Goal: Task Accomplishment & Management: Use online tool/utility

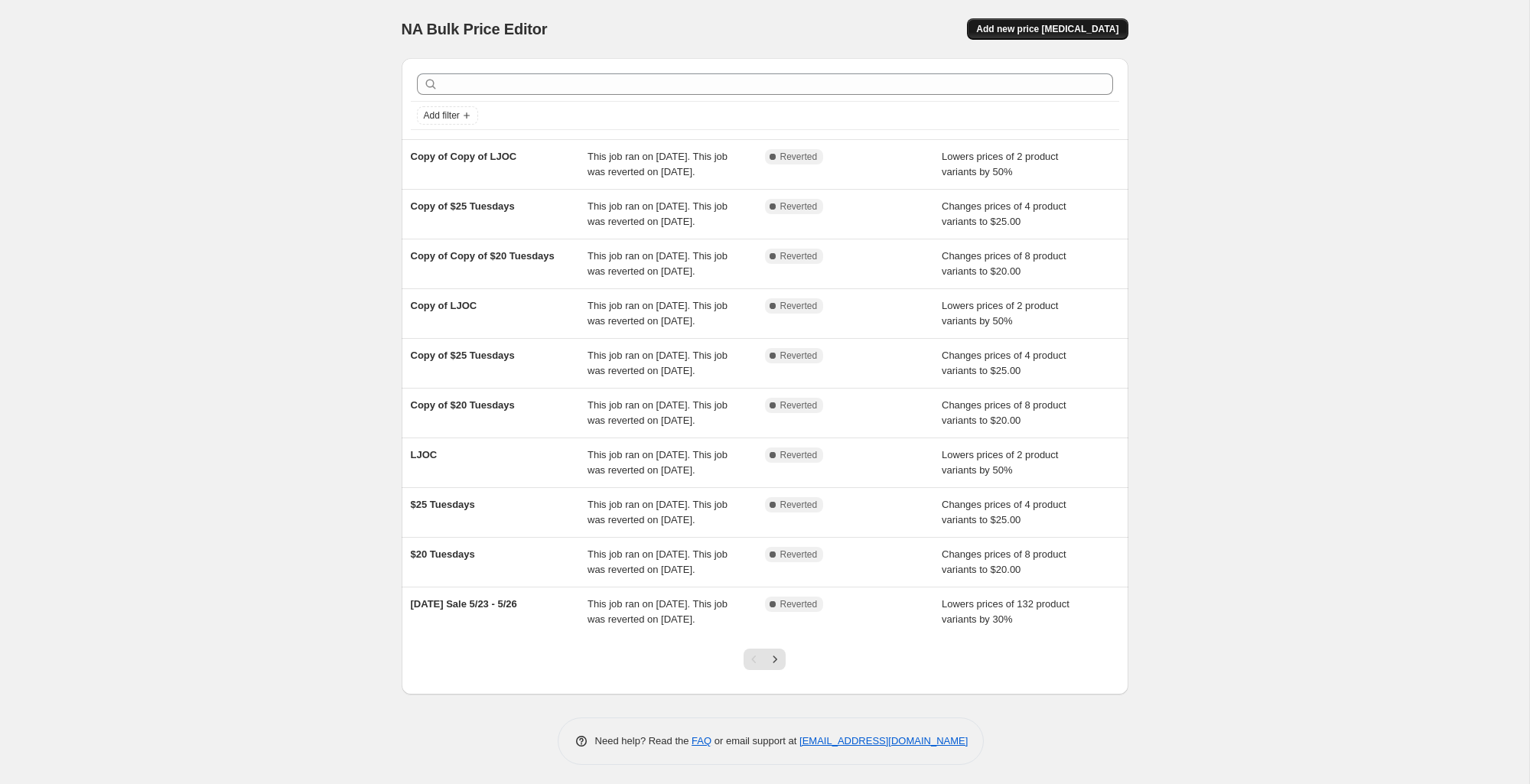
click at [1051, 36] on button "Add new price [MEDICAL_DATA]" at bounding box center [1047, 29] width 161 height 21
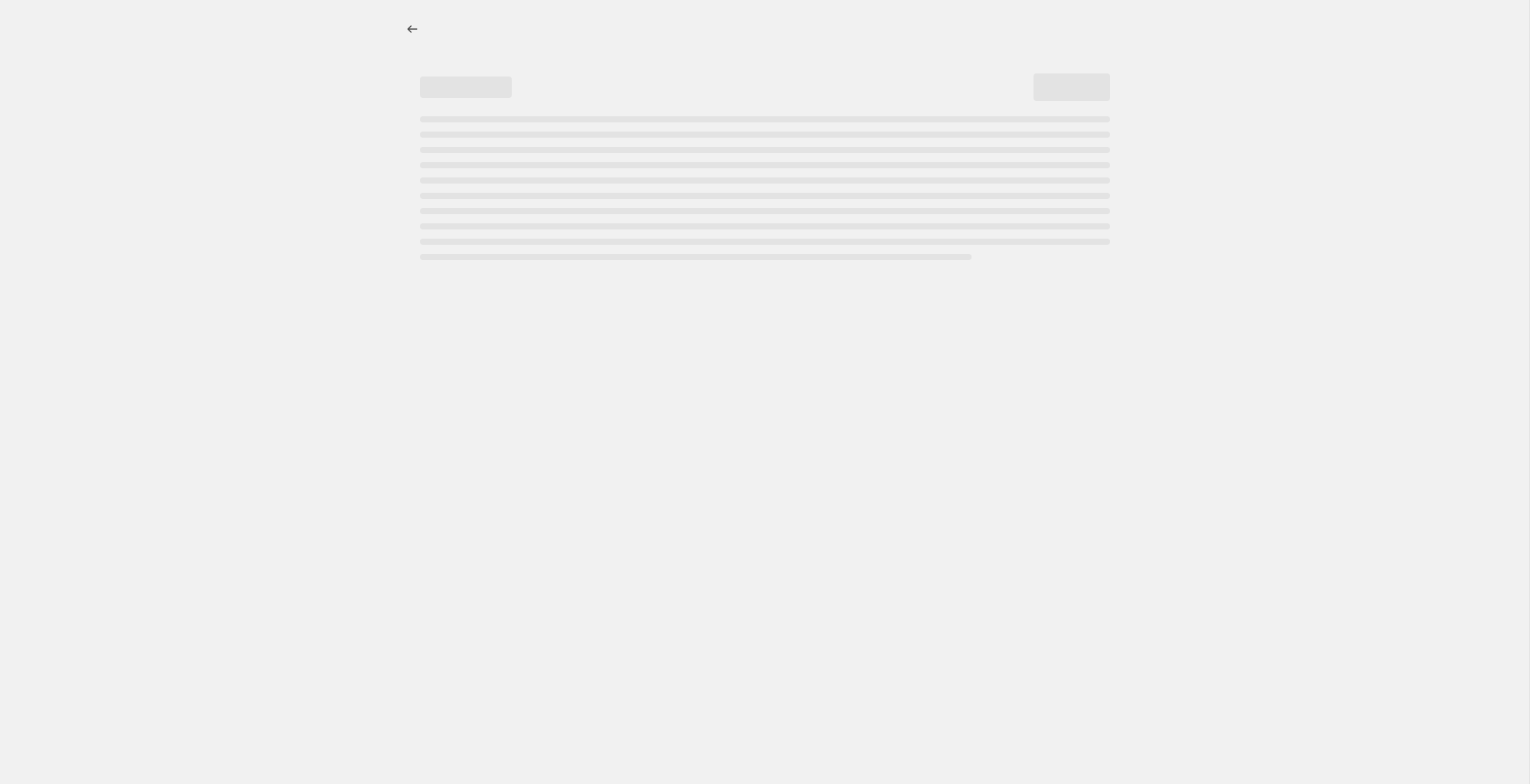
select select "percentage"
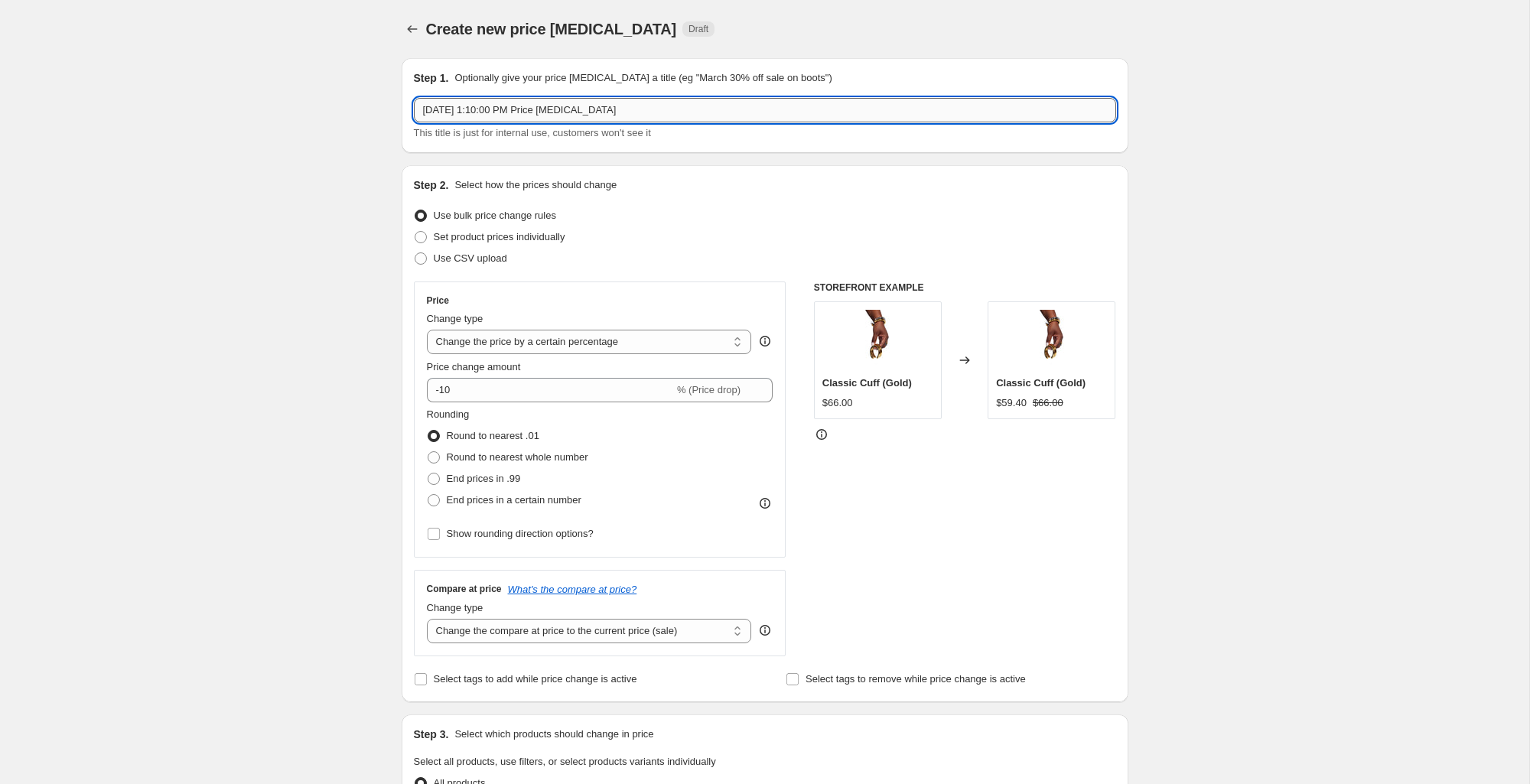
click at [514, 120] on input "[DATE] 1:10:00 PM Price [MEDICAL_DATA]" at bounding box center [765, 110] width 702 height 25
click at [514, 120] on input "[DATE] 1:10:00 PM Price [MEDICAL_DATA]" at bounding box center [765, 110] width 702 height 25
click at [514, 120] on input "[DATE] 1:10:00 PM Price [MEDICAL_DATA]" at bounding box center [765, 109] width 702 height 25
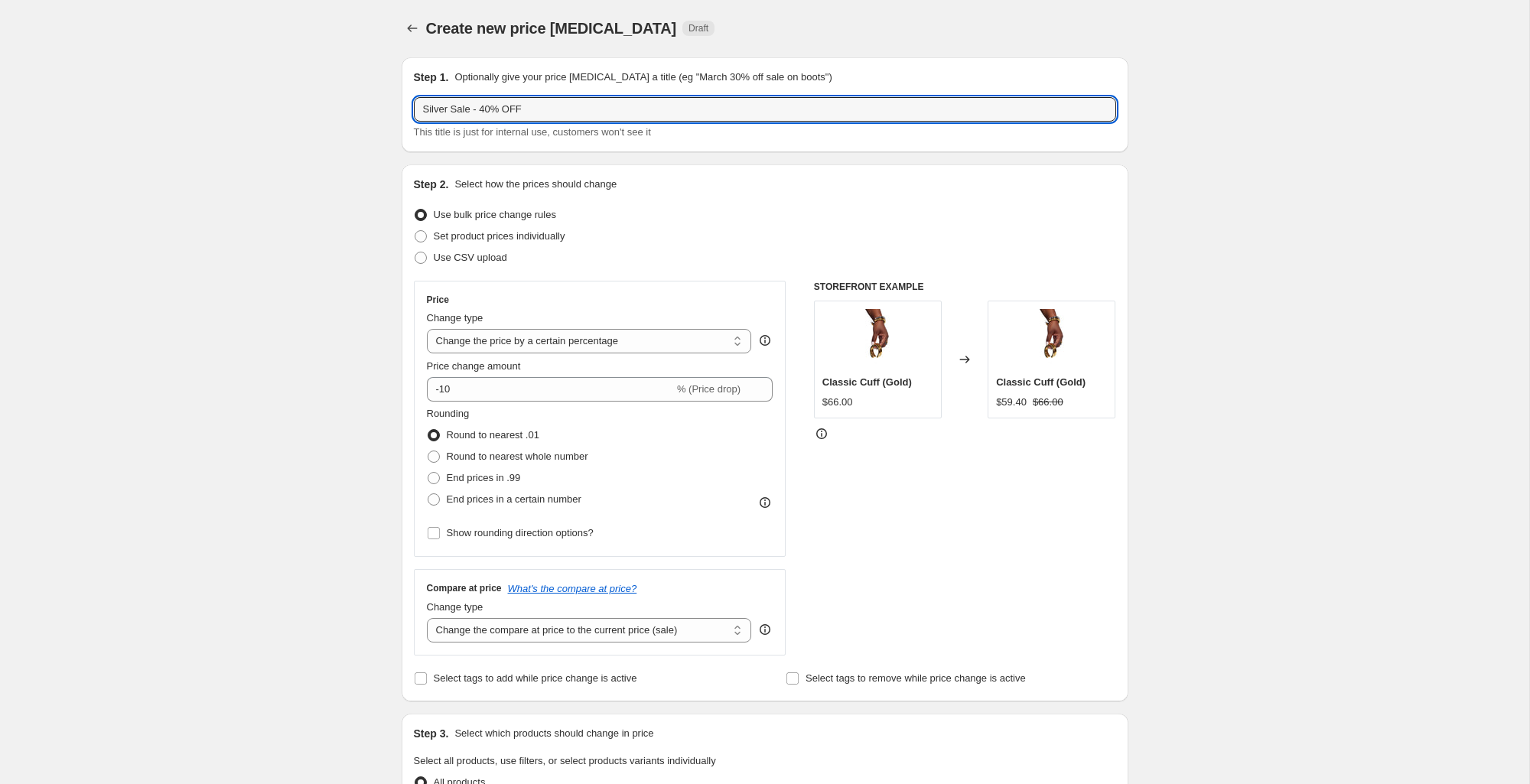
scroll to position [0, 0]
type input "Silver Sale - 40% OFF"
click at [538, 384] on input "-10" at bounding box center [550, 390] width 247 height 25
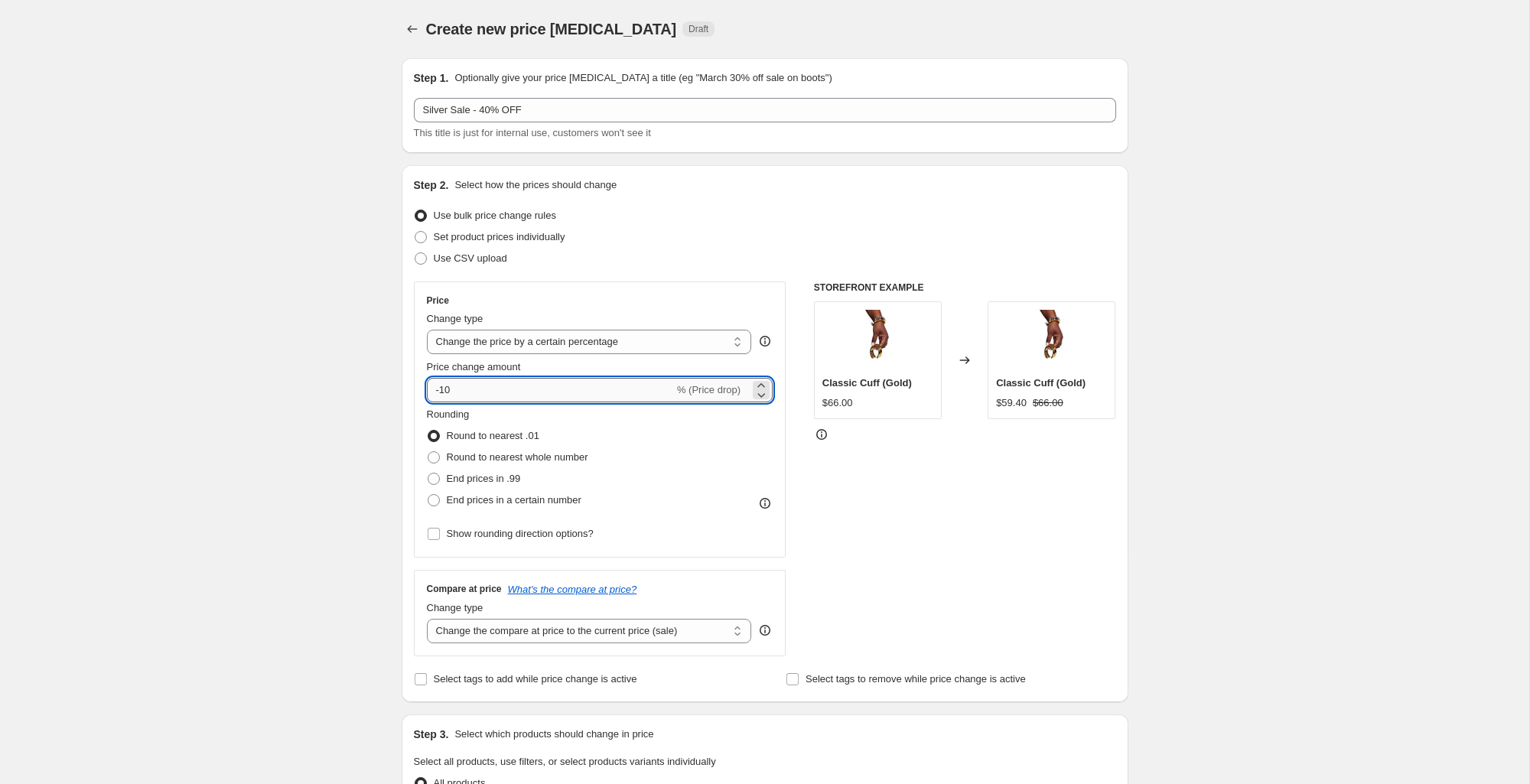
click at [538, 384] on input "-10" at bounding box center [550, 390] width 247 height 25
drag, startPoint x: 538, startPoint y: 384, endPoint x: 426, endPoint y: 361, distance: 114.3
click at [426, 361] on div "Price change amount -10 % (Price drop)" at bounding box center [599, 381] width 346 height 43
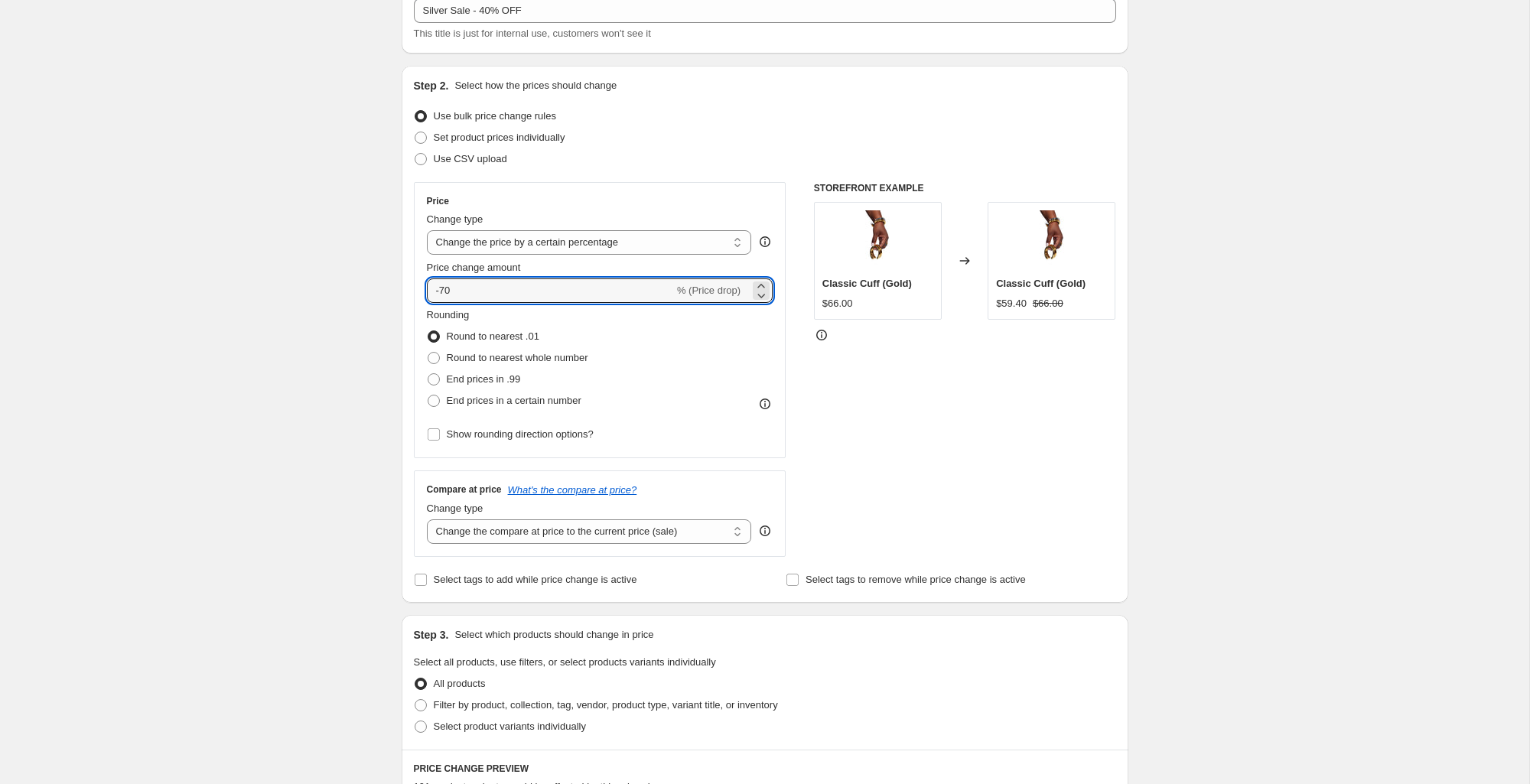
scroll to position [100, 0]
type input "-70"
click at [447, 354] on span "Round to nearest whole number" at bounding box center [518, 357] width 142 height 11
click at [428, 352] on input "Round to nearest whole number" at bounding box center [427, 351] width 1 height 1
radio input "true"
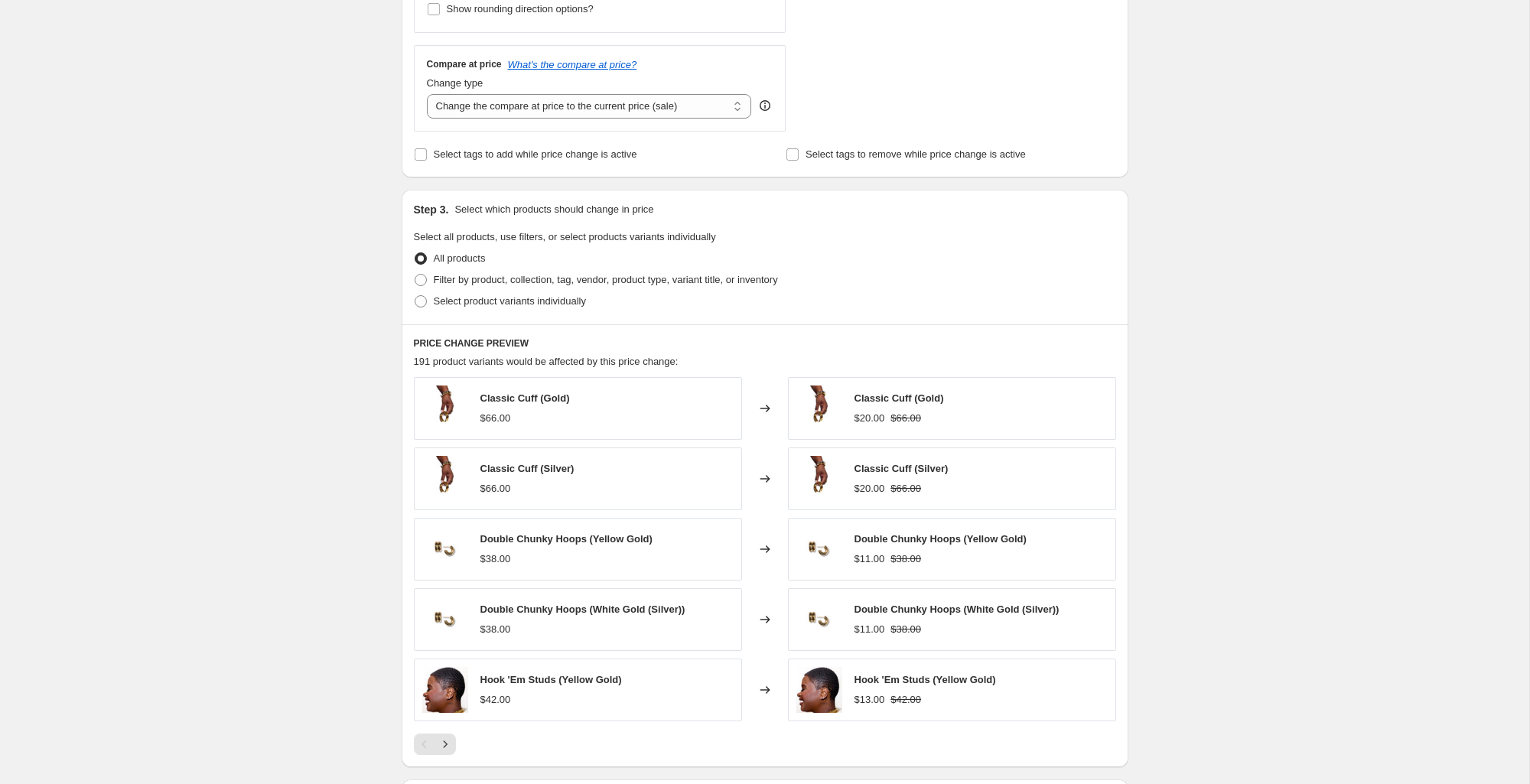
scroll to position [528, 0]
click at [447, 294] on span "Select product variants individually" at bounding box center [510, 298] width 152 height 11
click at [415, 293] on input "Select product variants individually" at bounding box center [415, 293] width 1 height 1
radio input "true"
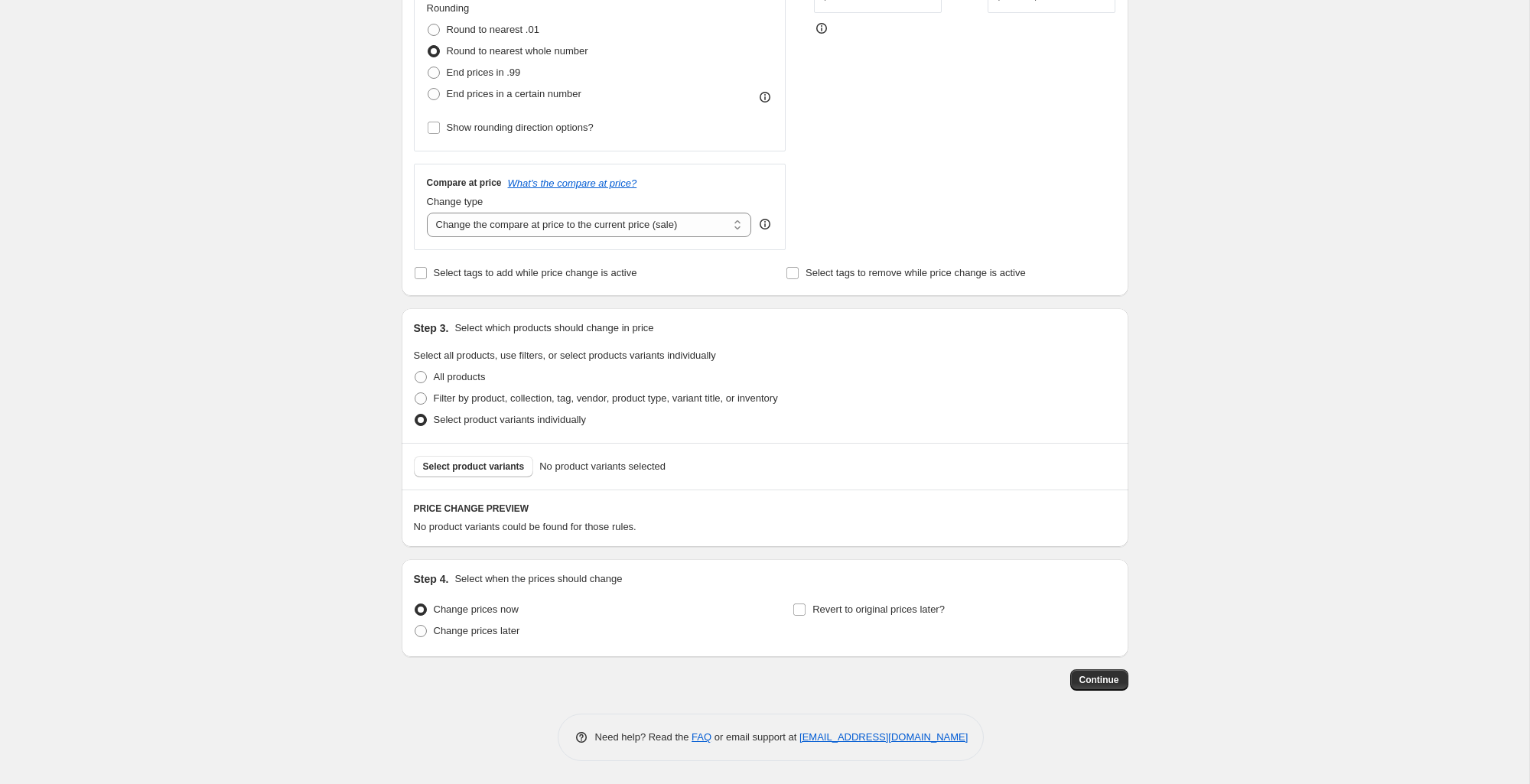
scroll to position [406, 0]
click at [512, 471] on span "Select product variants" at bounding box center [474, 466] width 101 height 12
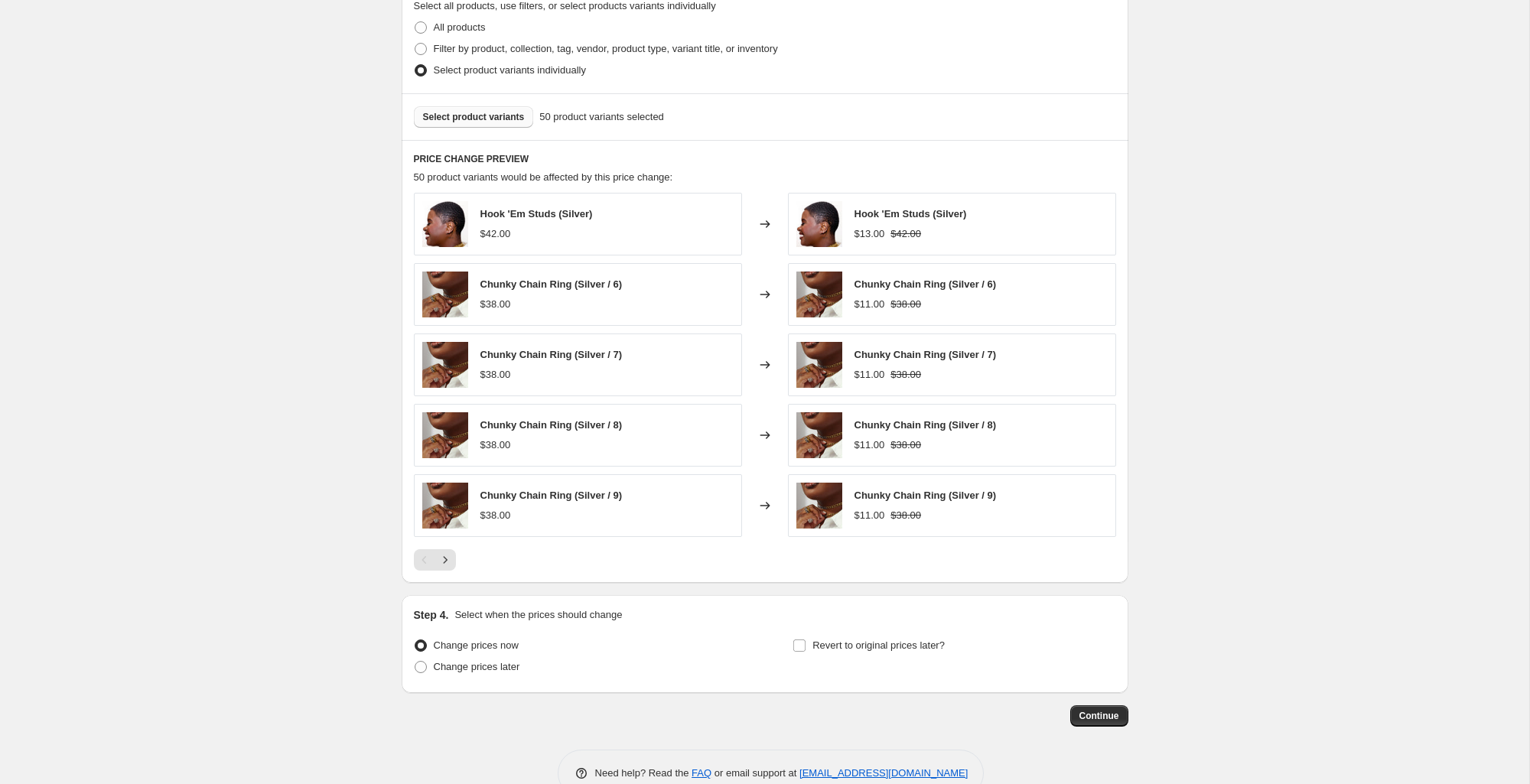
scroll to position [765, 0]
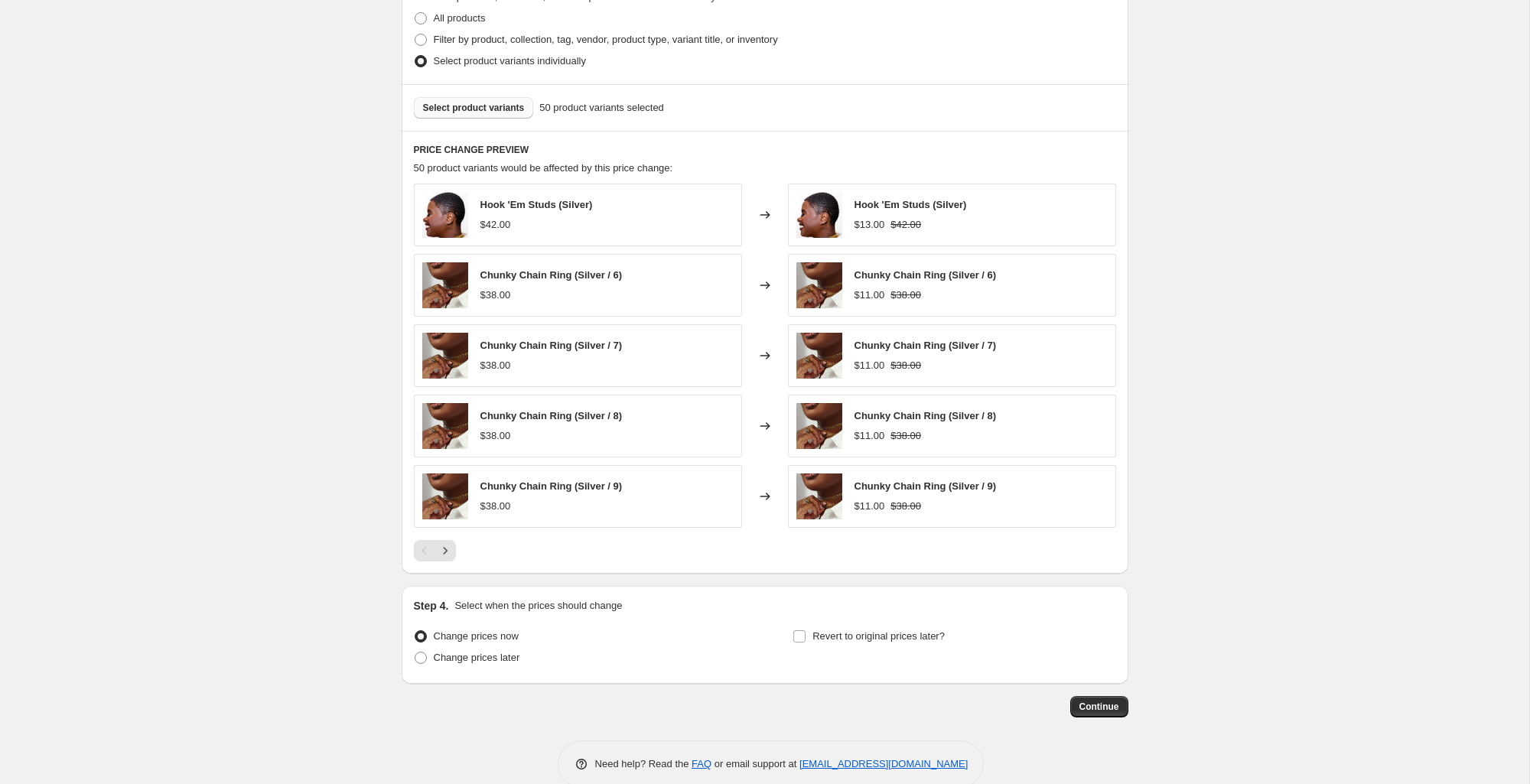
click at [488, 109] on span "Select product variants" at bounding box center [474, 107] width 101 height 12
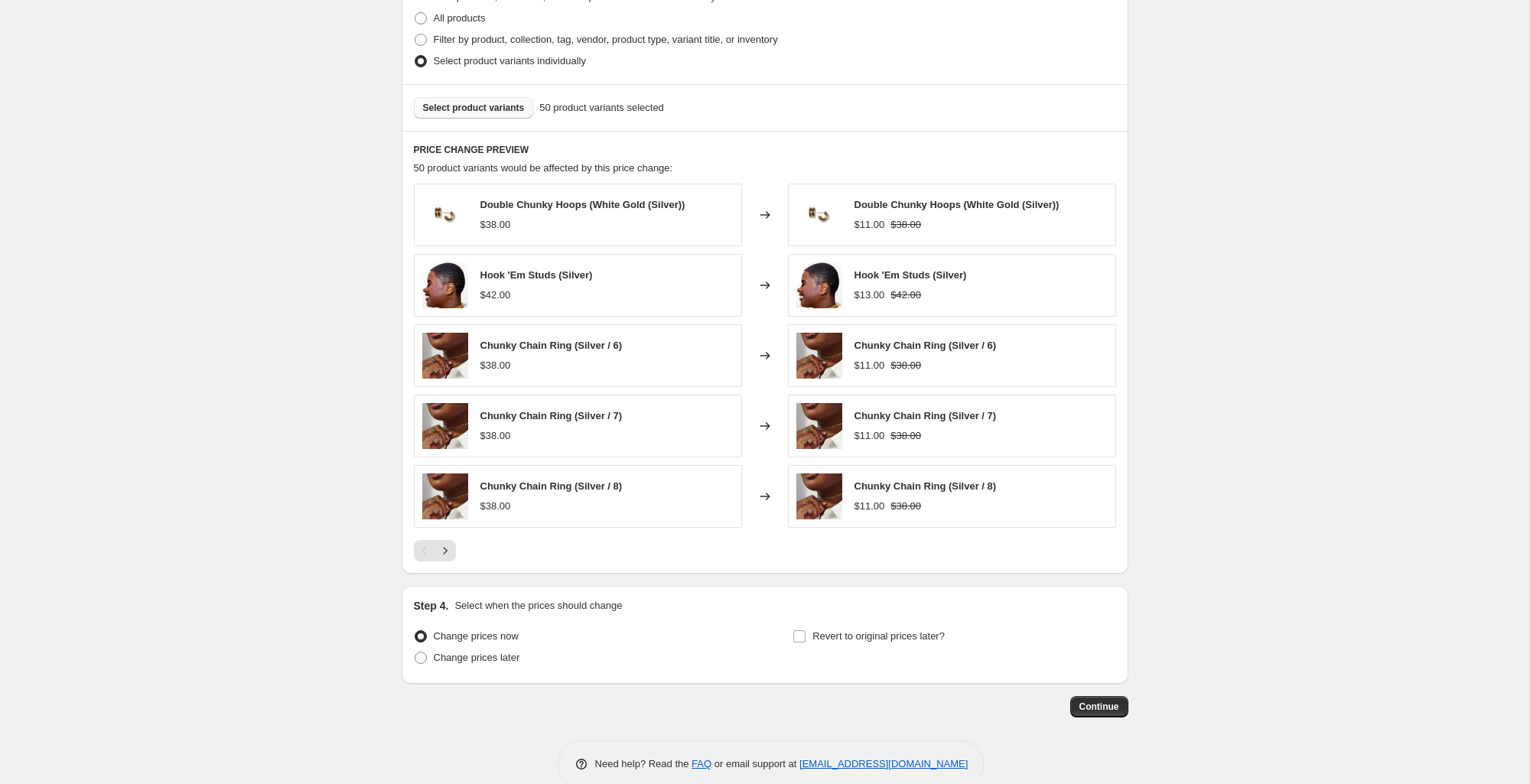
scroll to position [792, 0]
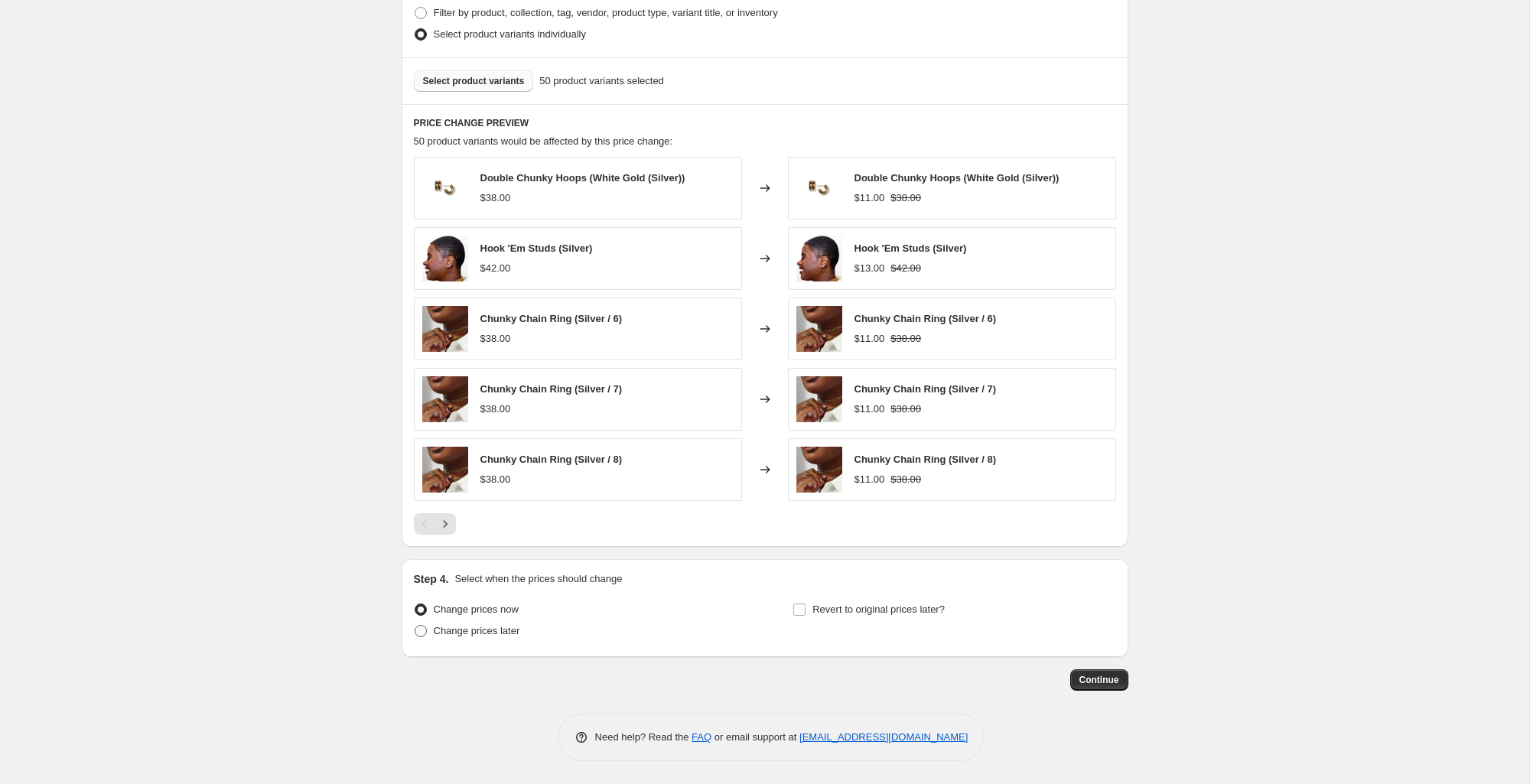
click at [507, 631] on span "Change prices later" at bounding box center [476, 630] width 86 height 11
click at [415, 625] on input "Change prices later" at bounding box center [415, 625] width 1 height 1
radio input "true"
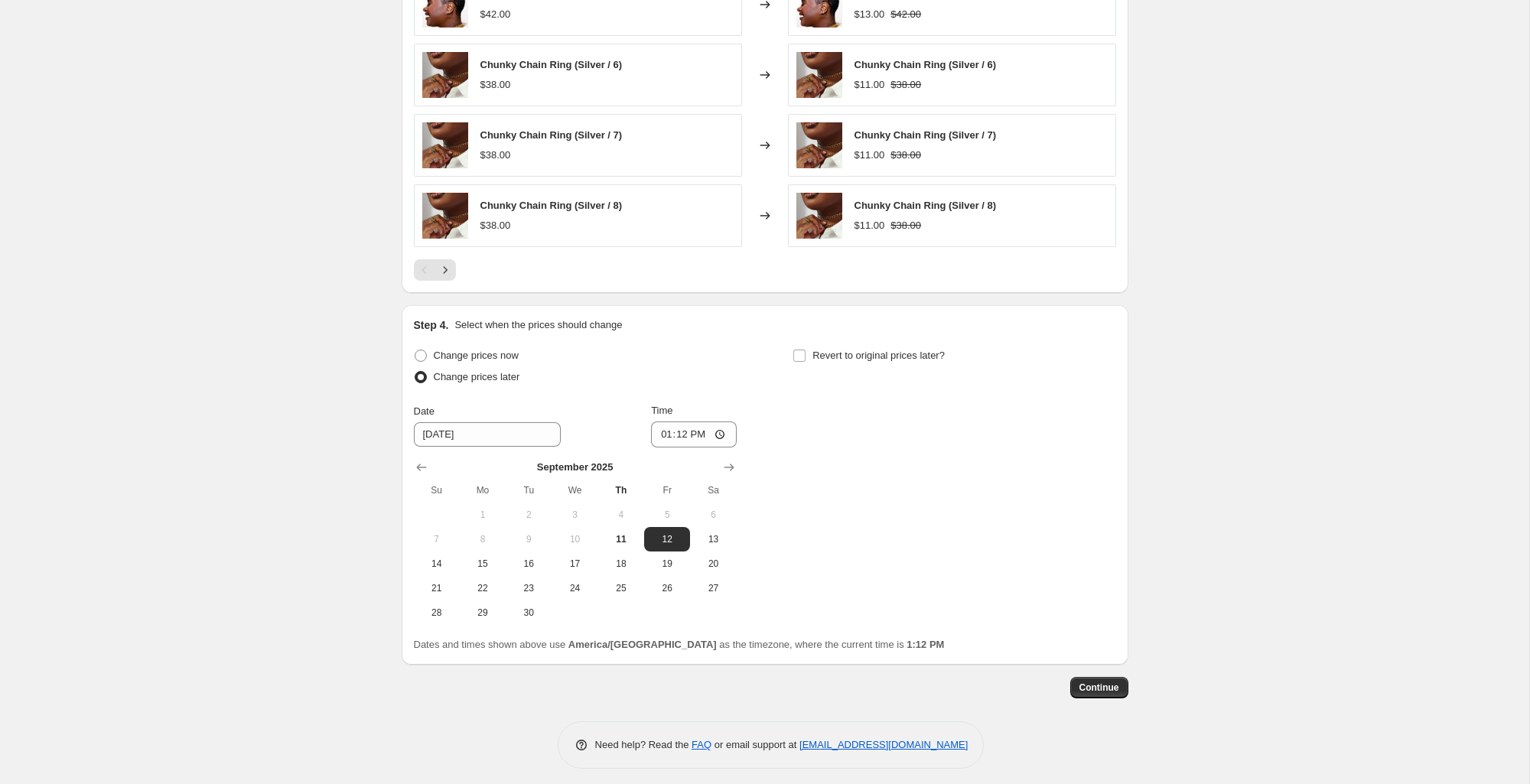
scroll to position [1054, 0]
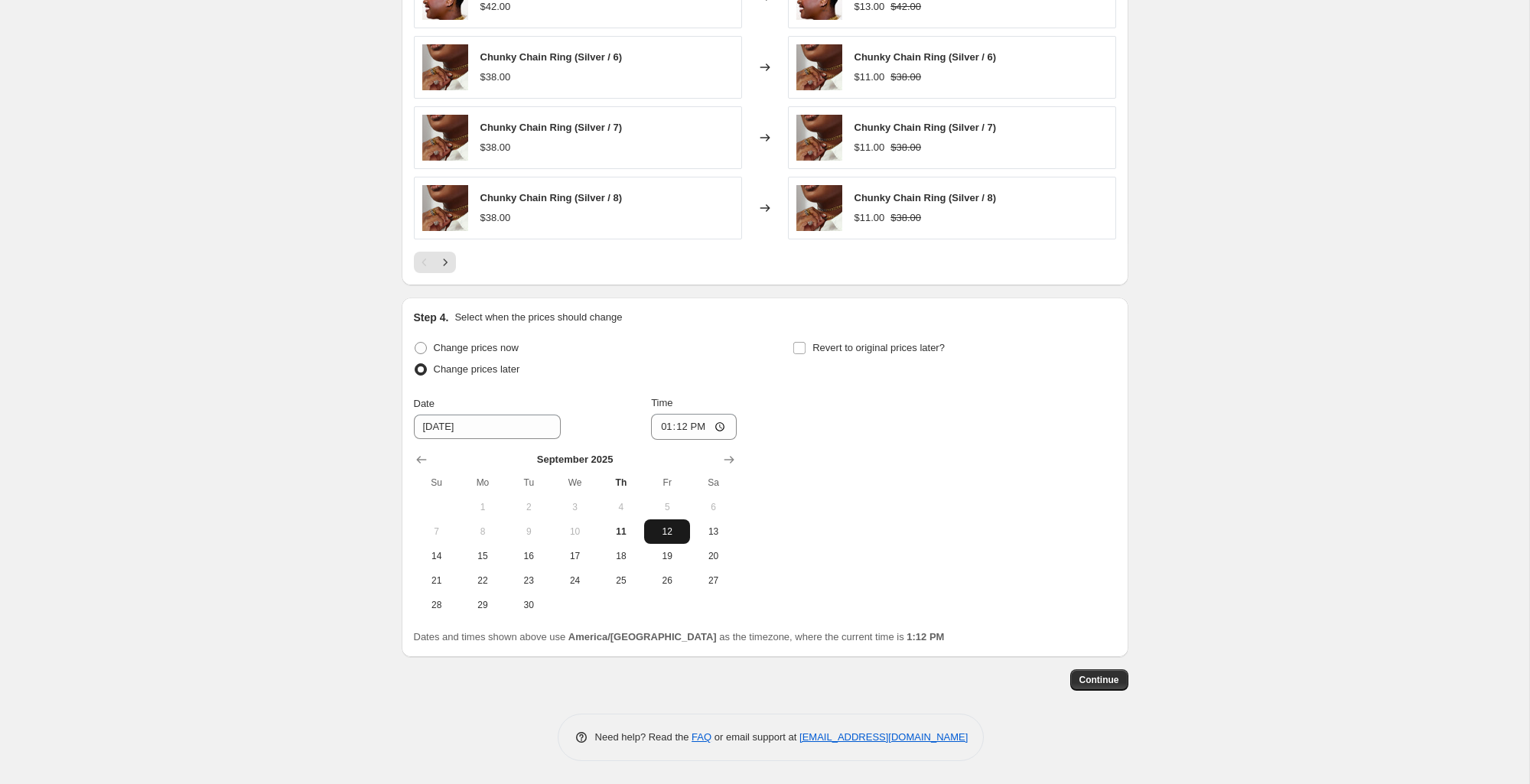
click at [674, 537] on span "12" at bounding box center [667, 531] width 33 height 12
click at [680, 431] on input "13:12" at bounding box center [694, 426] width 86 height 26
click at [725, 421] on input "13:12" at bounding box center [694, 426] width 86 height 26
click at [713, 428] on input "13:12" at bounding box center [694, 426] width 86 height 26
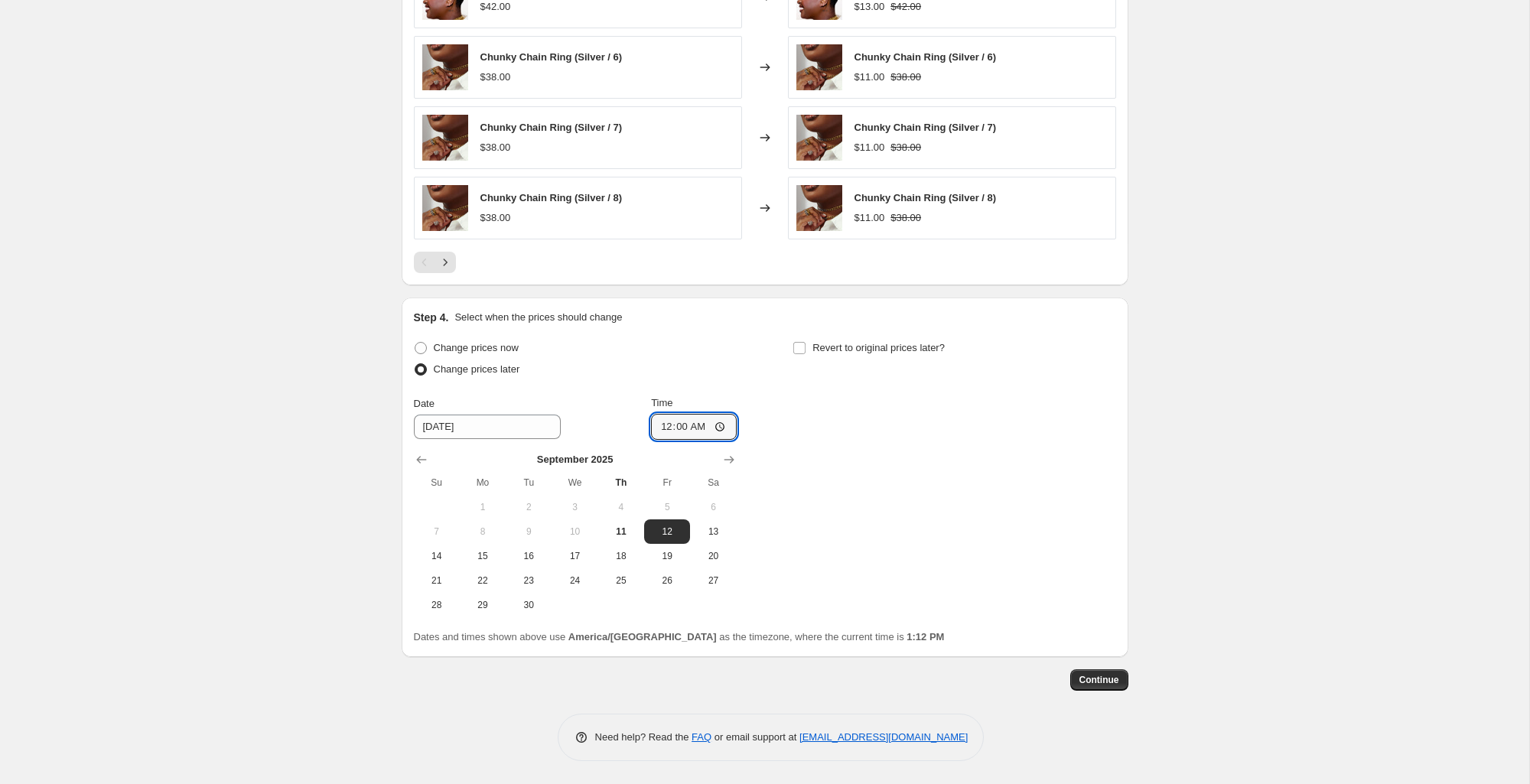
type input "00:00"
click at [844, 429] on div "Change prices now Change prices later Date [DATE] Time 00:00 [DATE] Su Mo Tu We…" at bounding box center [765, 477] width 702 height 280
click at [801, 350] on input "Revert to original prices later?" at bounding box center [799, 347] width 12 height 12
checkbox input "true"
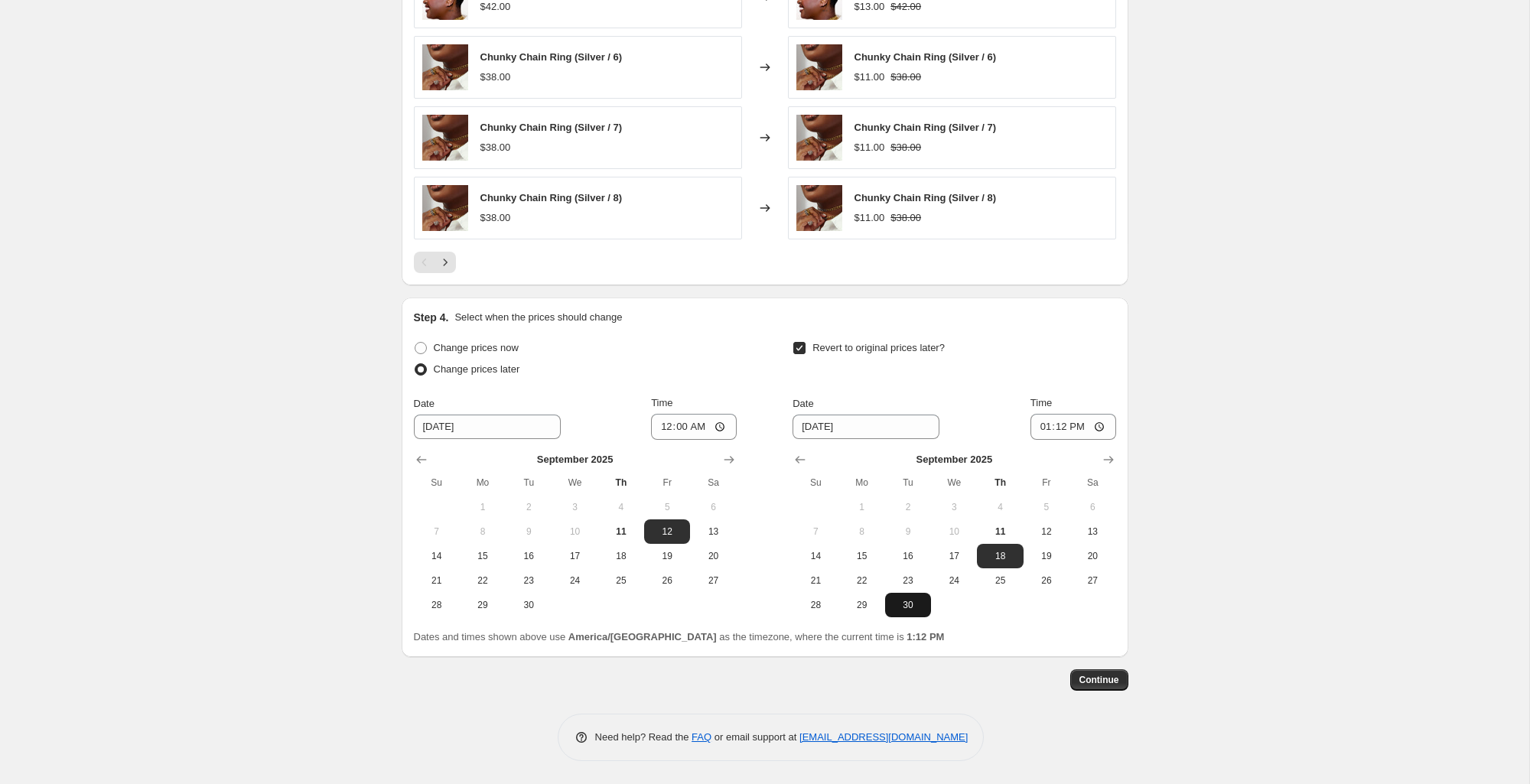
click at [906, 607] on span "30" at bounding box center [908, 605] width 33 height 12
click at [1057, 426] on input "13:12" at bounding box center [1073, 426] width 86 height 26
click at [1096, 425] on input "13:12" at bounding box center [1073, 426] width 86 height 26
click at [1107, 462] on icon "Show next month, October 2025" at bounding box center [1108, 459] width 15 height 15
click at [960, 503] on span "1" at bounding box center [954, 507] width 33 height 12
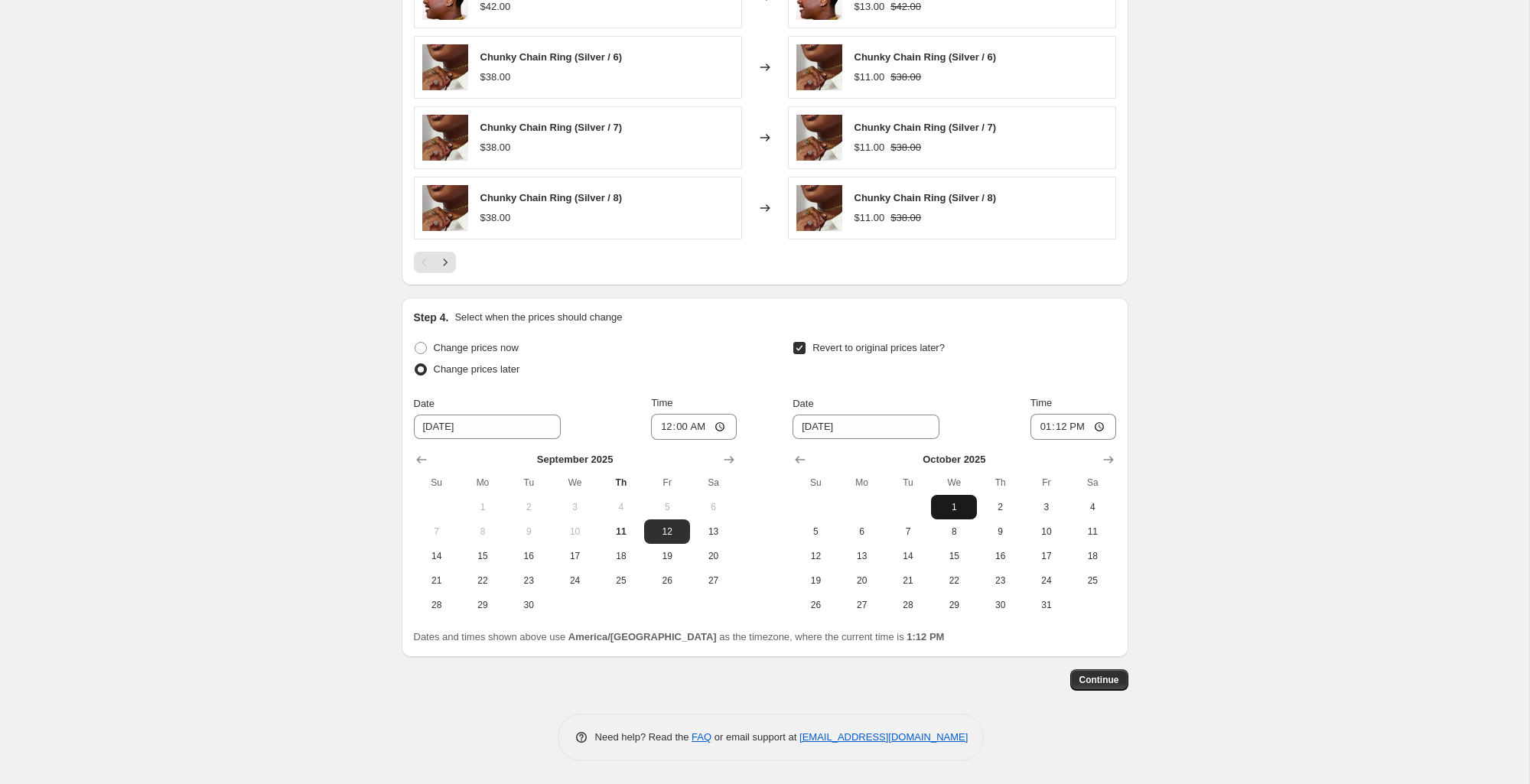
type input "[DATE]"
click at [795, 349] on input "Revert to original prices later?" at bounding box center [799, 347] width 12 height 12
checkbox input "false"
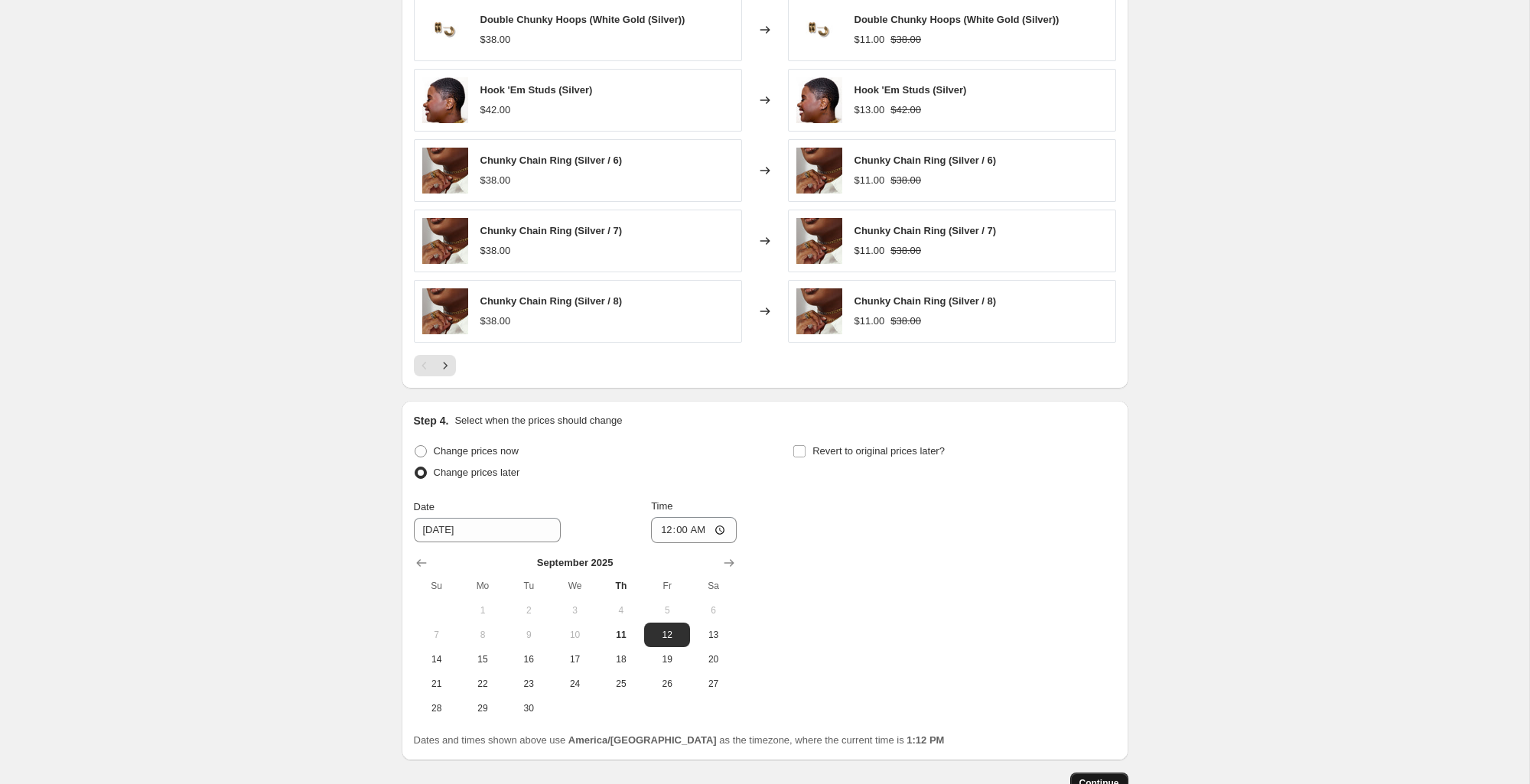
click at [1101, 773] on button "Continue" at bounding box center [1099, 783] width 58 height 21
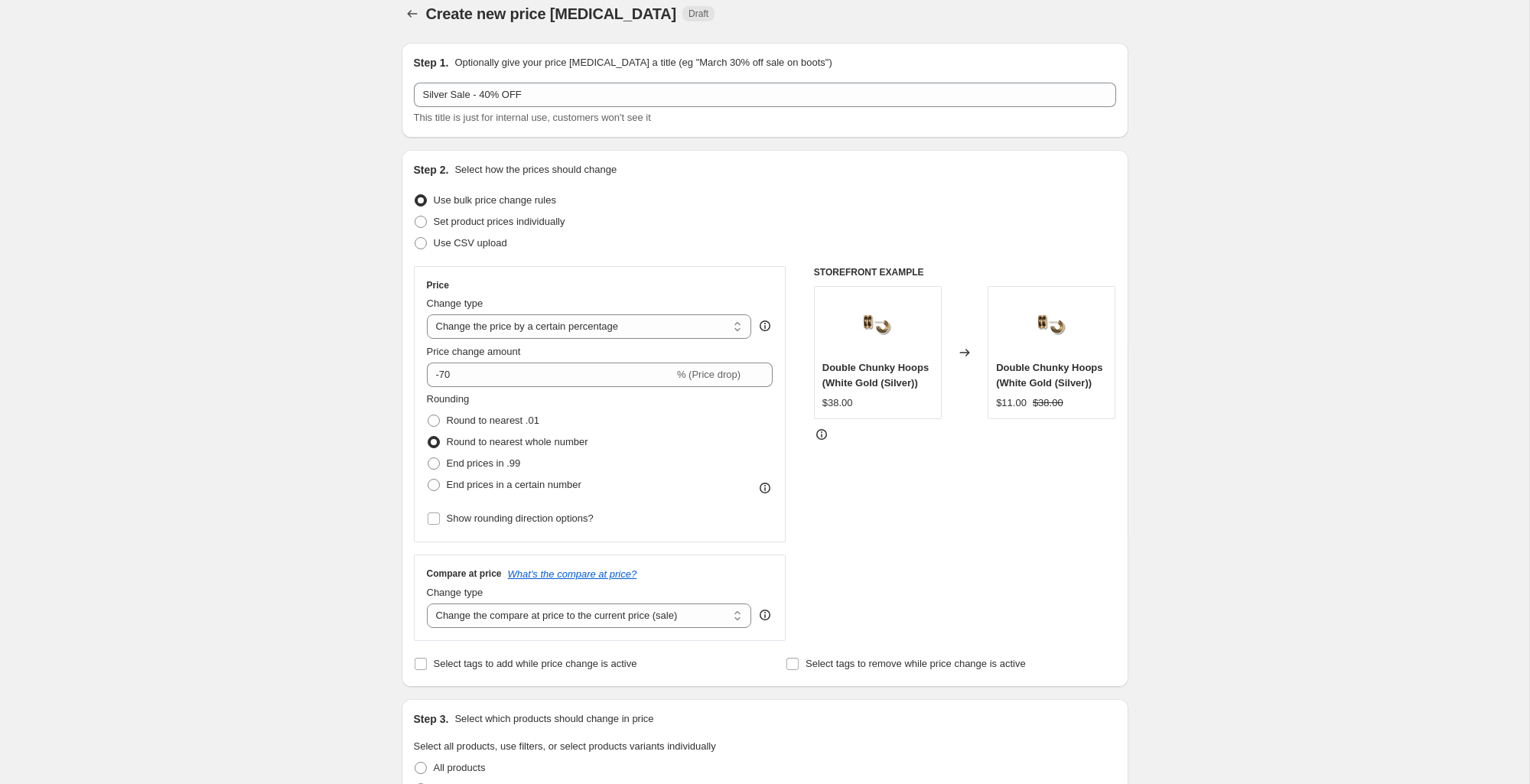
scroll to position [1052, 0]
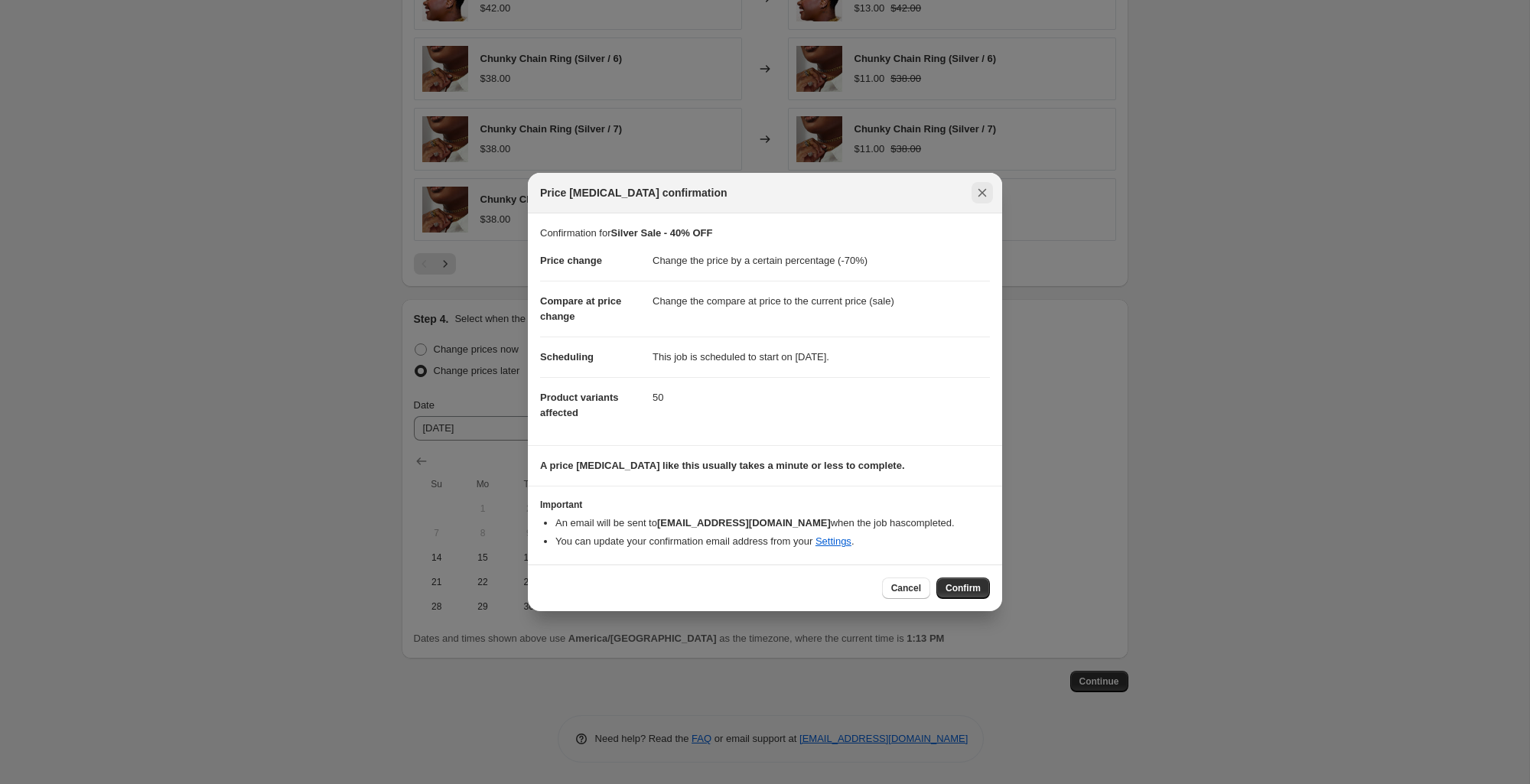
click at [977, 197] on icon "Close" at bounding box center [981, 193] width 15 height 15
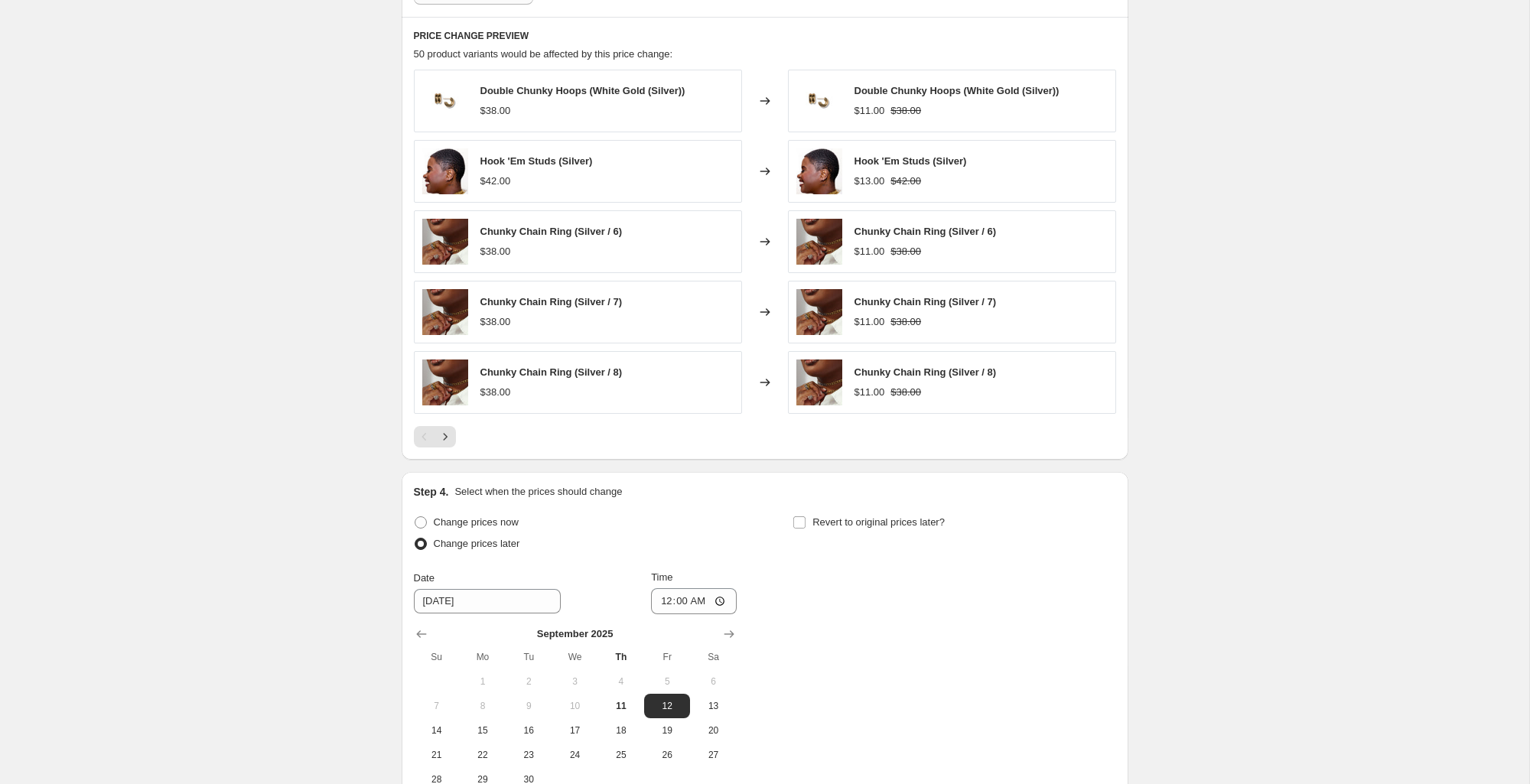
scroll to position [878, 0]
click at [451, 436] on icon "Next" at bounding box center [445, 437] width 15 height 15
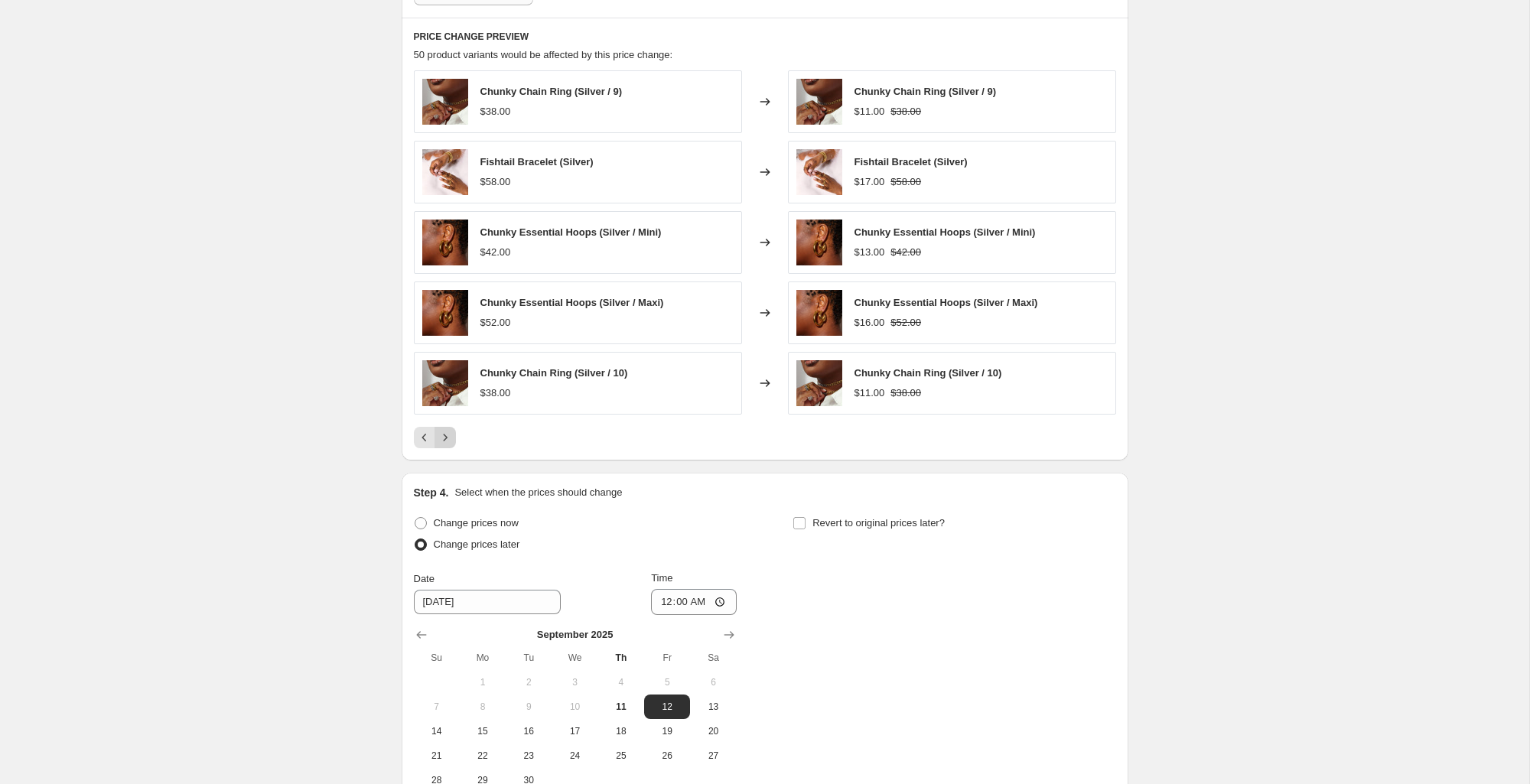
click at [451, 436] on icon "Next" at bounding box center [445, 437] width 15 height 15
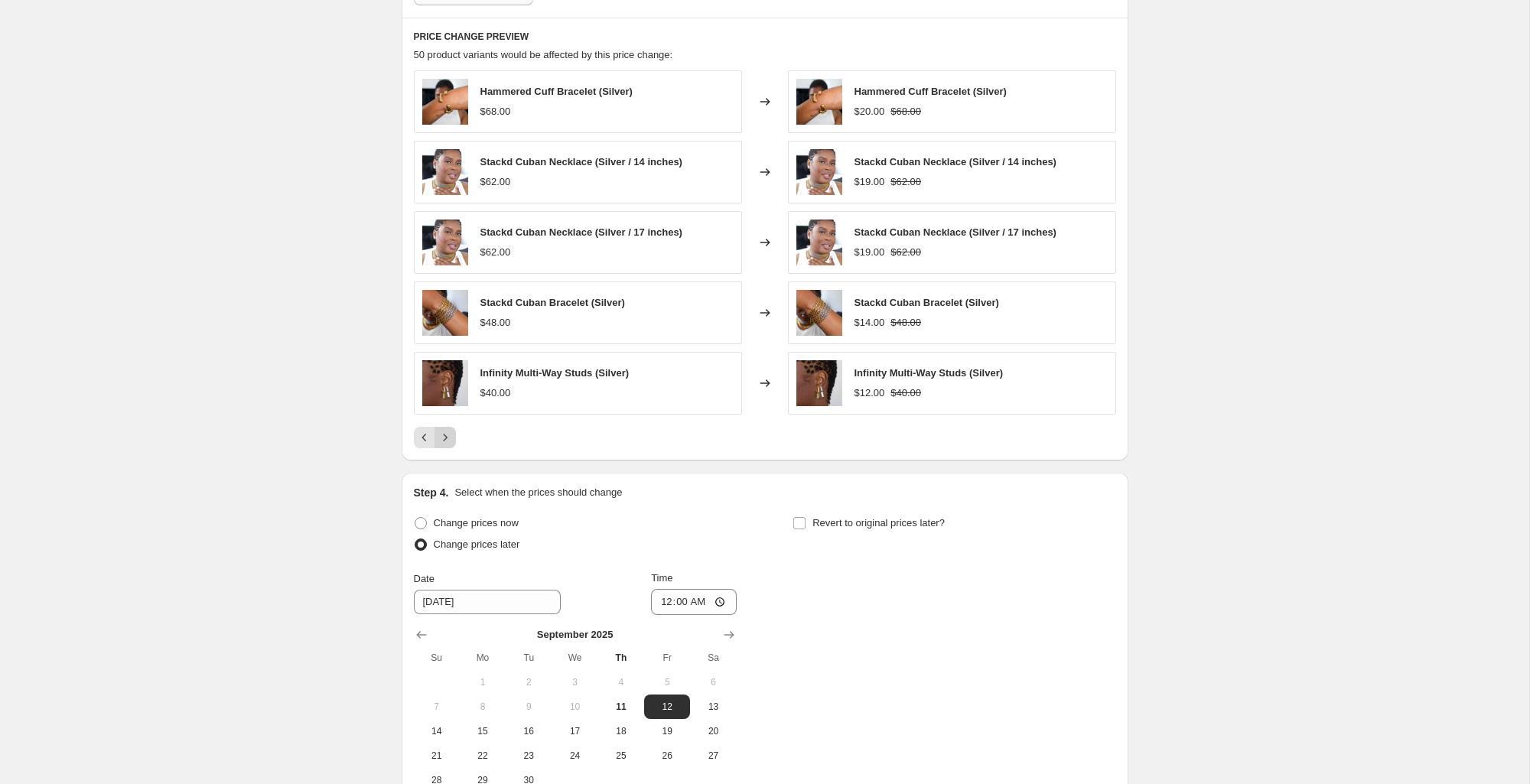
click at [451, 436] on icon "Next" at bounding box center [445, 437] width 15 height 15
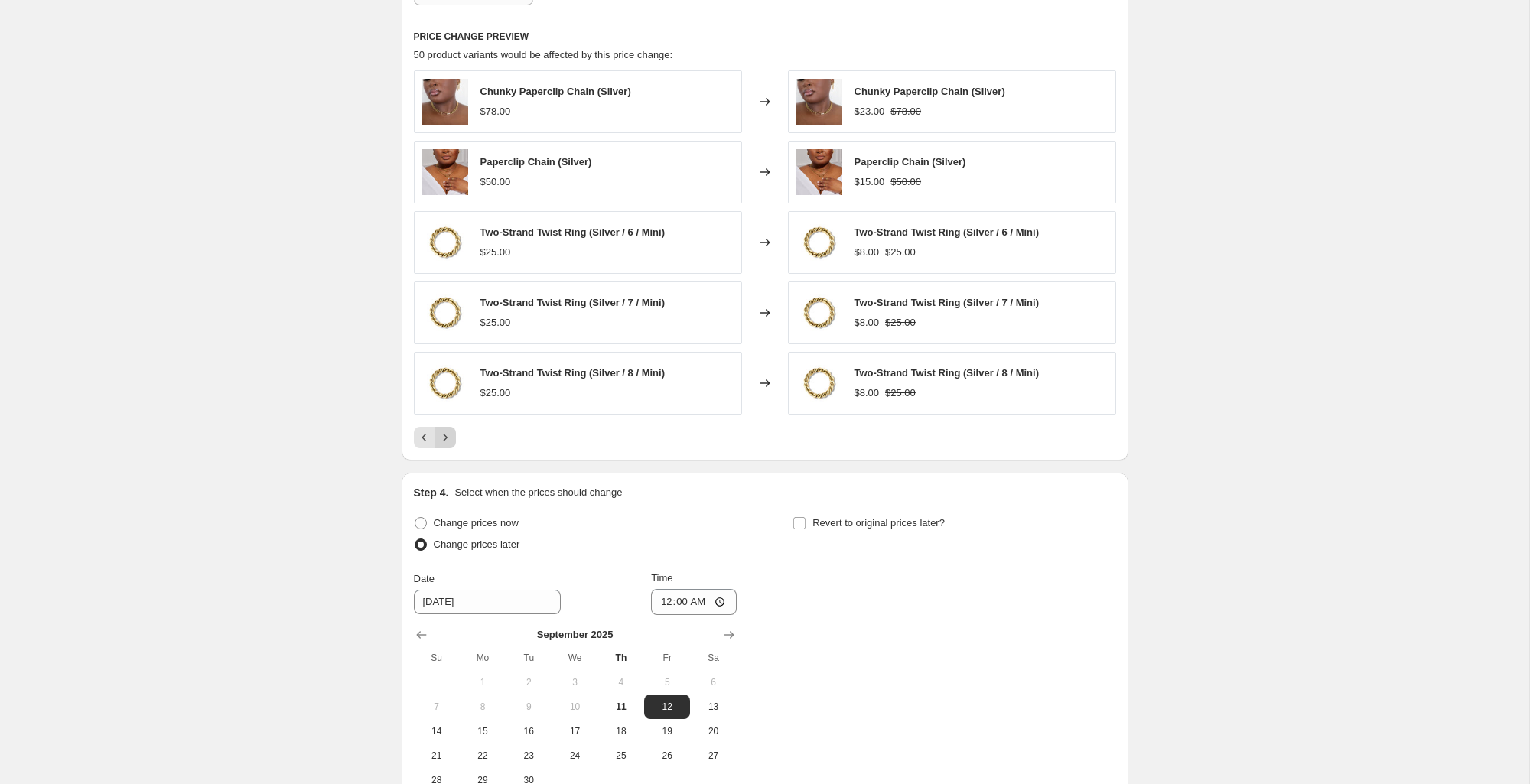
click at [451, 436] on icon "Next" at bounding box center [445, 437] width 15 height 15
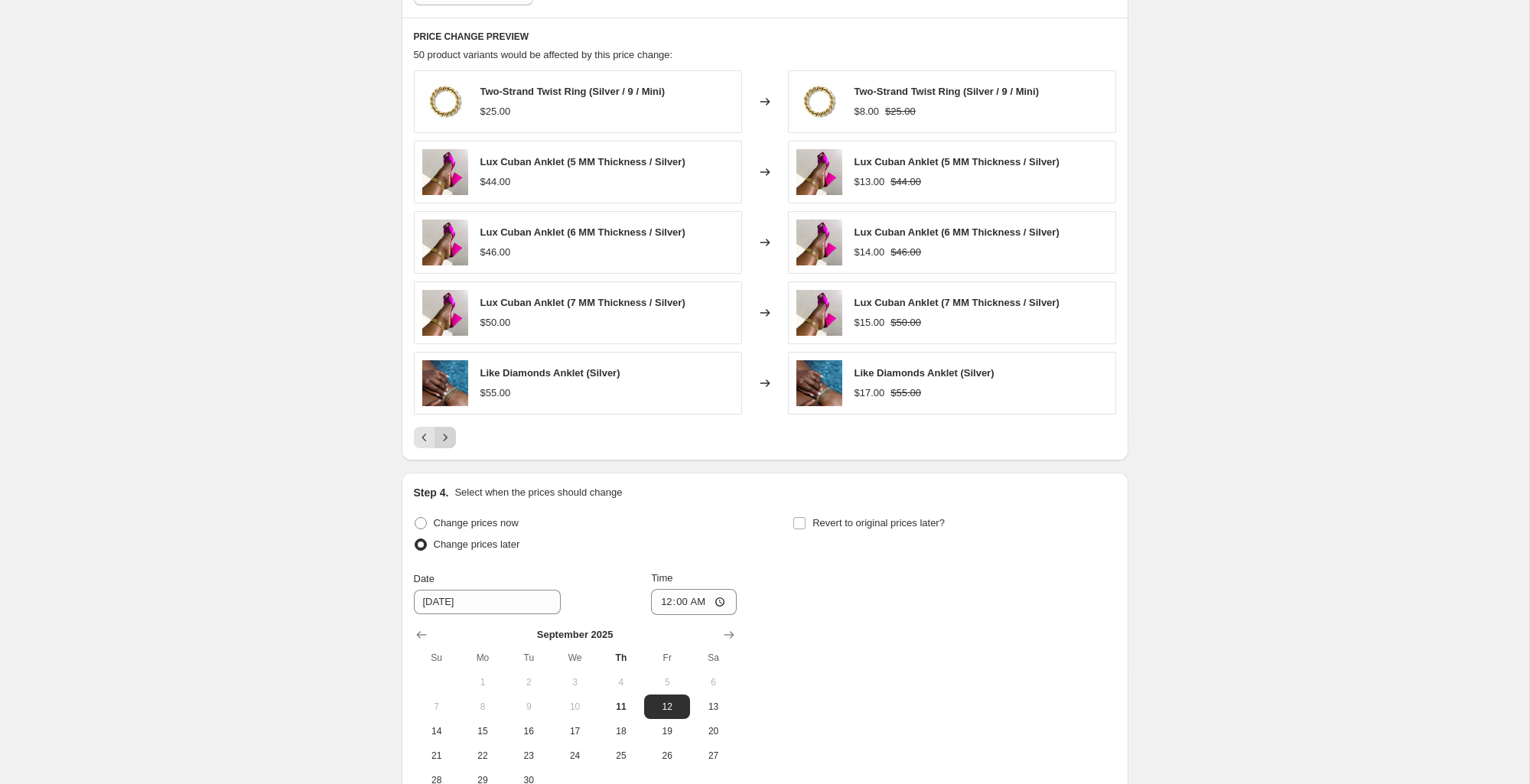
click at [451, 436] on icon "Next" at bounding box center [445, 437] width 15 height 15
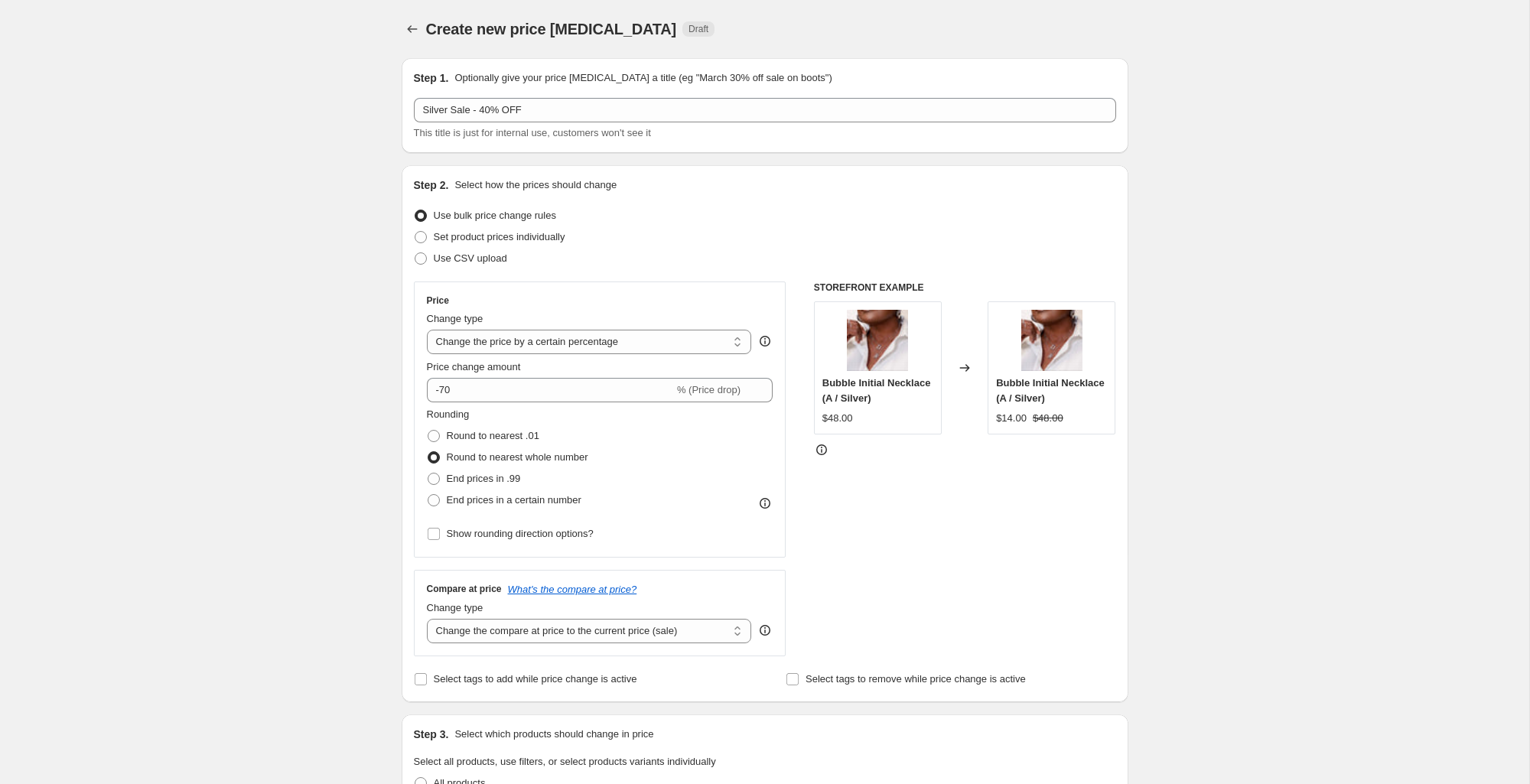
scroll to position [3, 0]
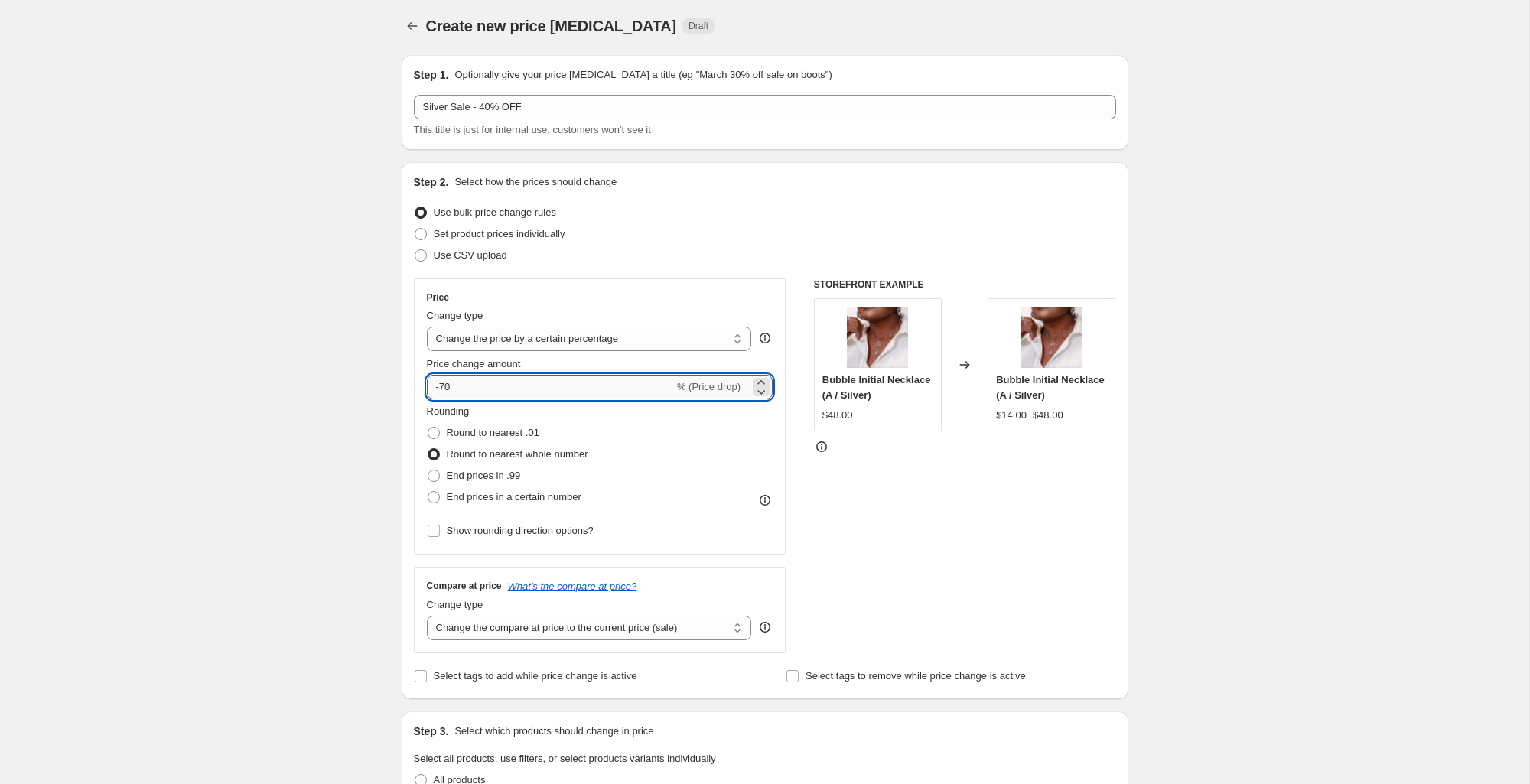
click at [465, 395] on input "-70" at bounding box center [550, 387] width 247 height 25
type input "-7"
type input "-40"
click at [902, 561] on div "STOREFRONT EXAMPLE Bubble Initial Necklace (A / Silver) $48.00 Changed to Bubbl…" at bounding box center [965, 465] width 302 height 375
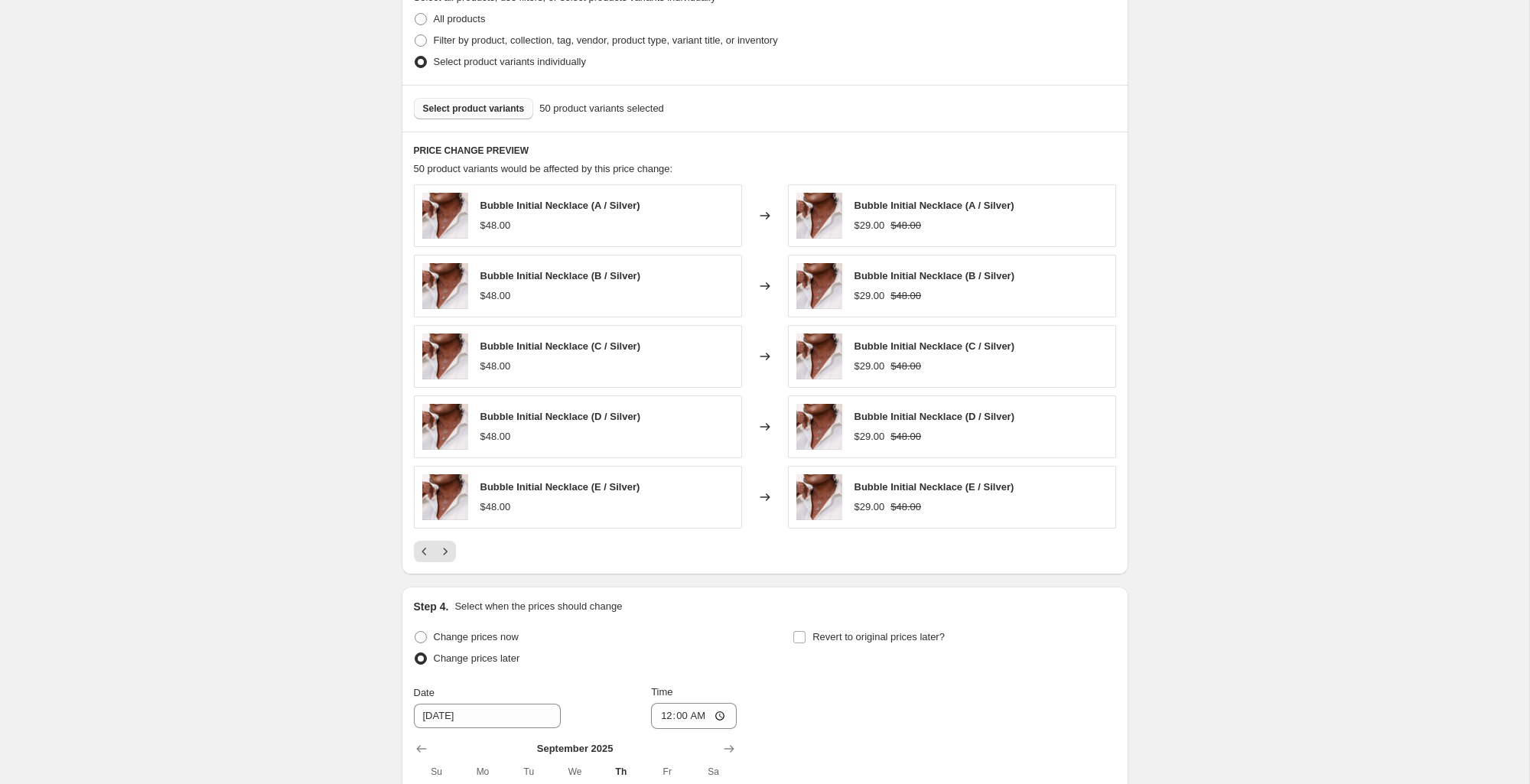
scroll to position [824, 0]
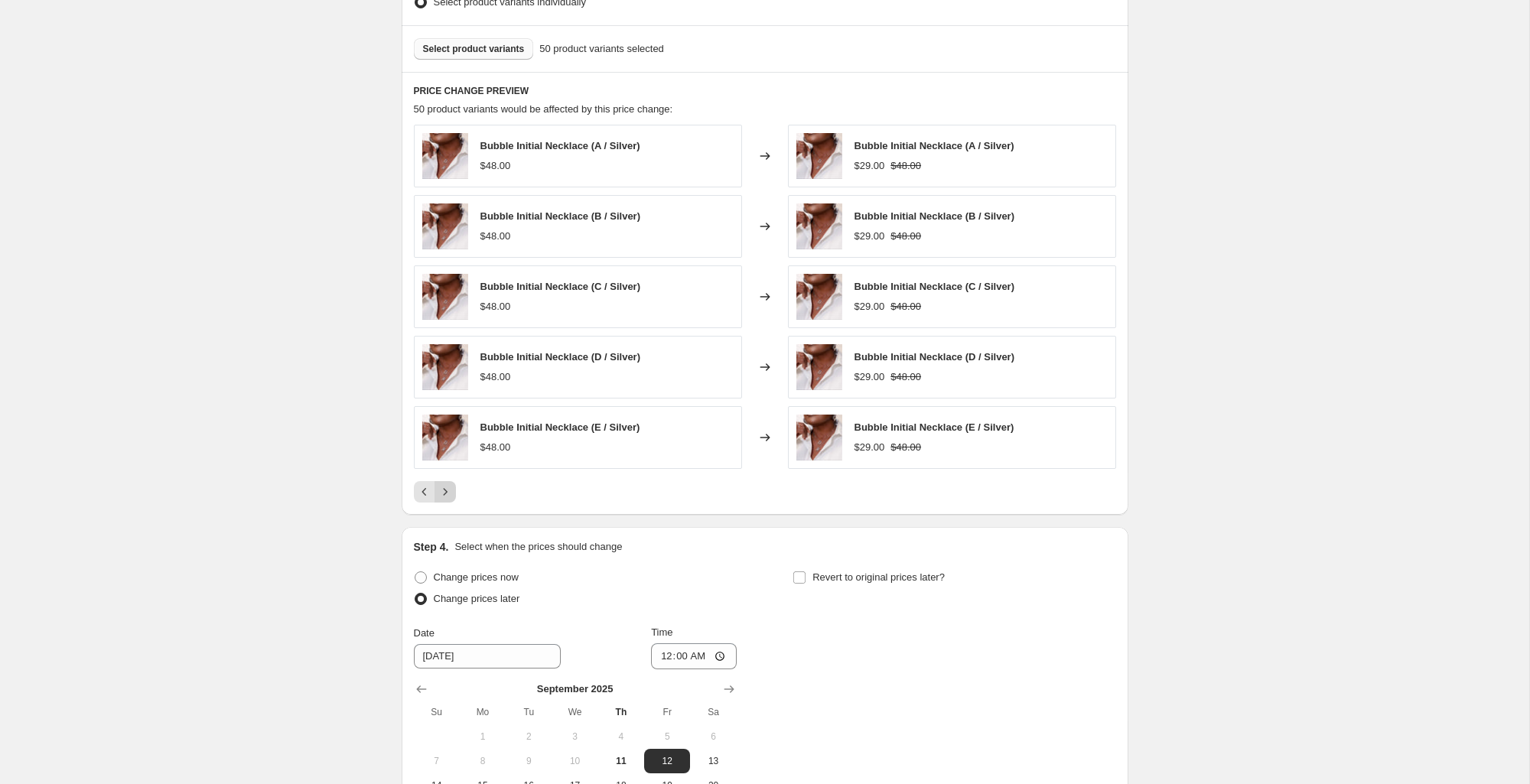
click at [447, 491] on icon "Next" at bounding box center [445, 491] width 15 height 15
click at [447, 491] on div "Pagination" at bounding box center [445, 491] width 21 height 21
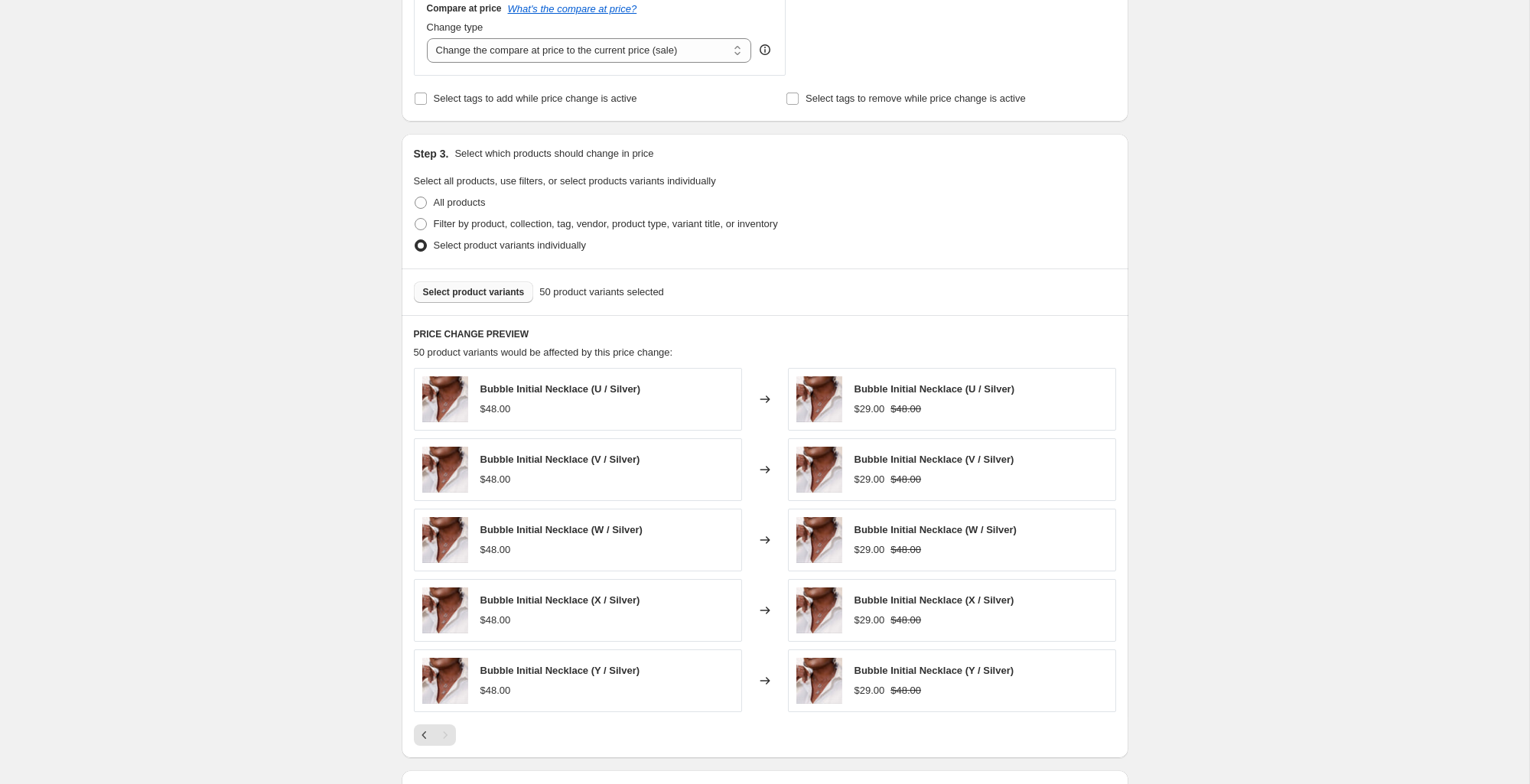
scroll to position [575, 0]
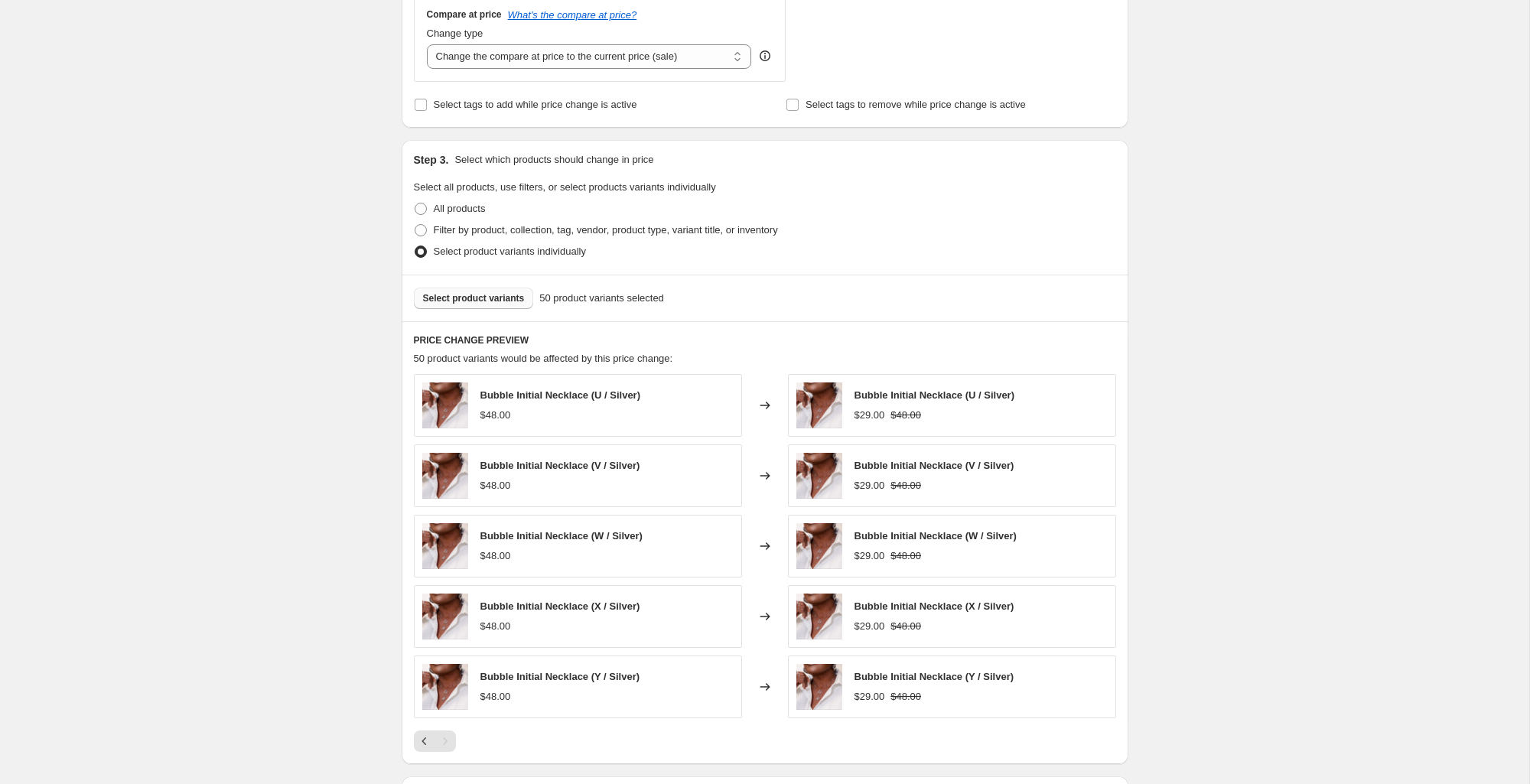
click at [481, 299] on span "Select product variants" at bounding box center [474, 298] width 101 height 12
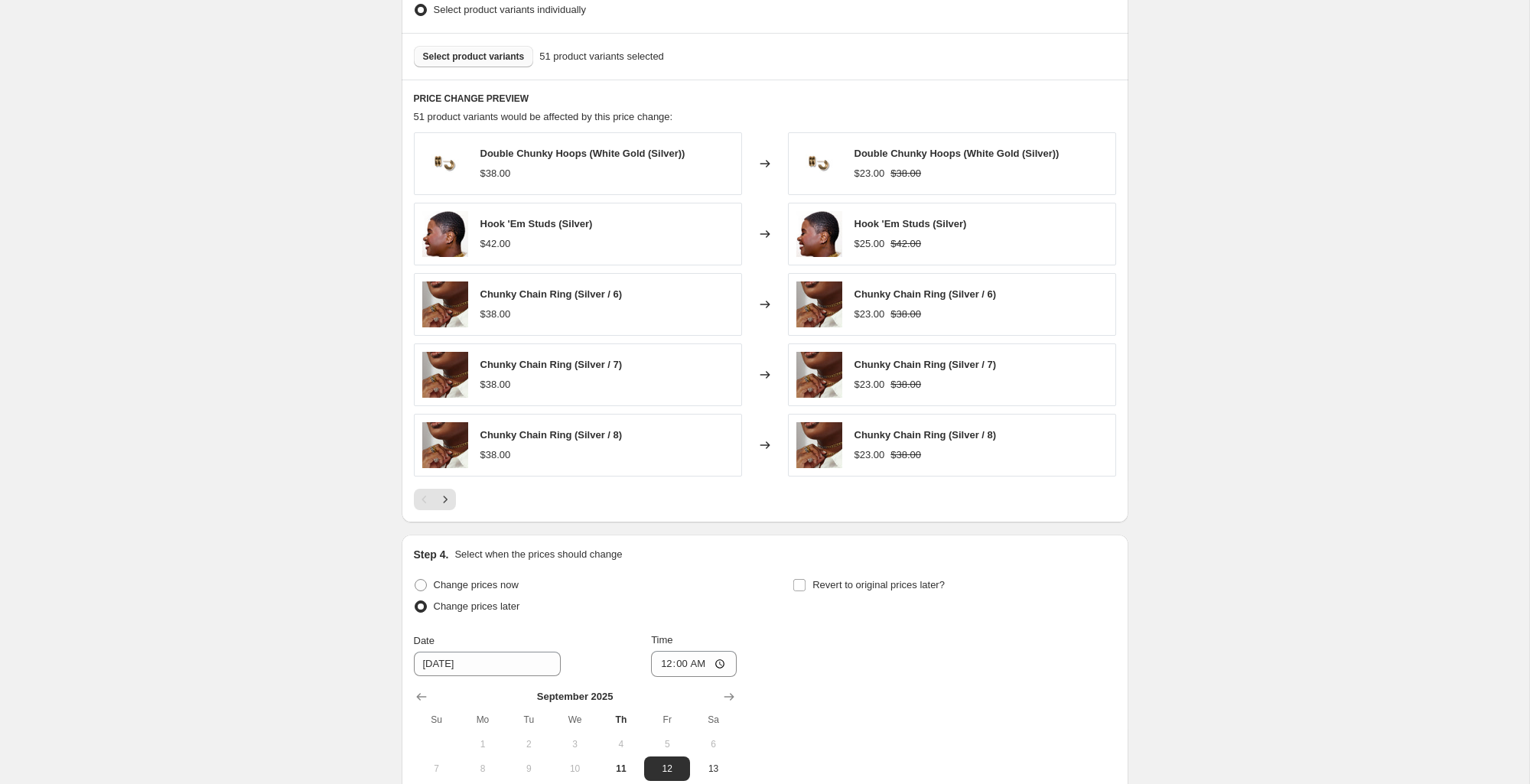
scroll to position [1054, 0]
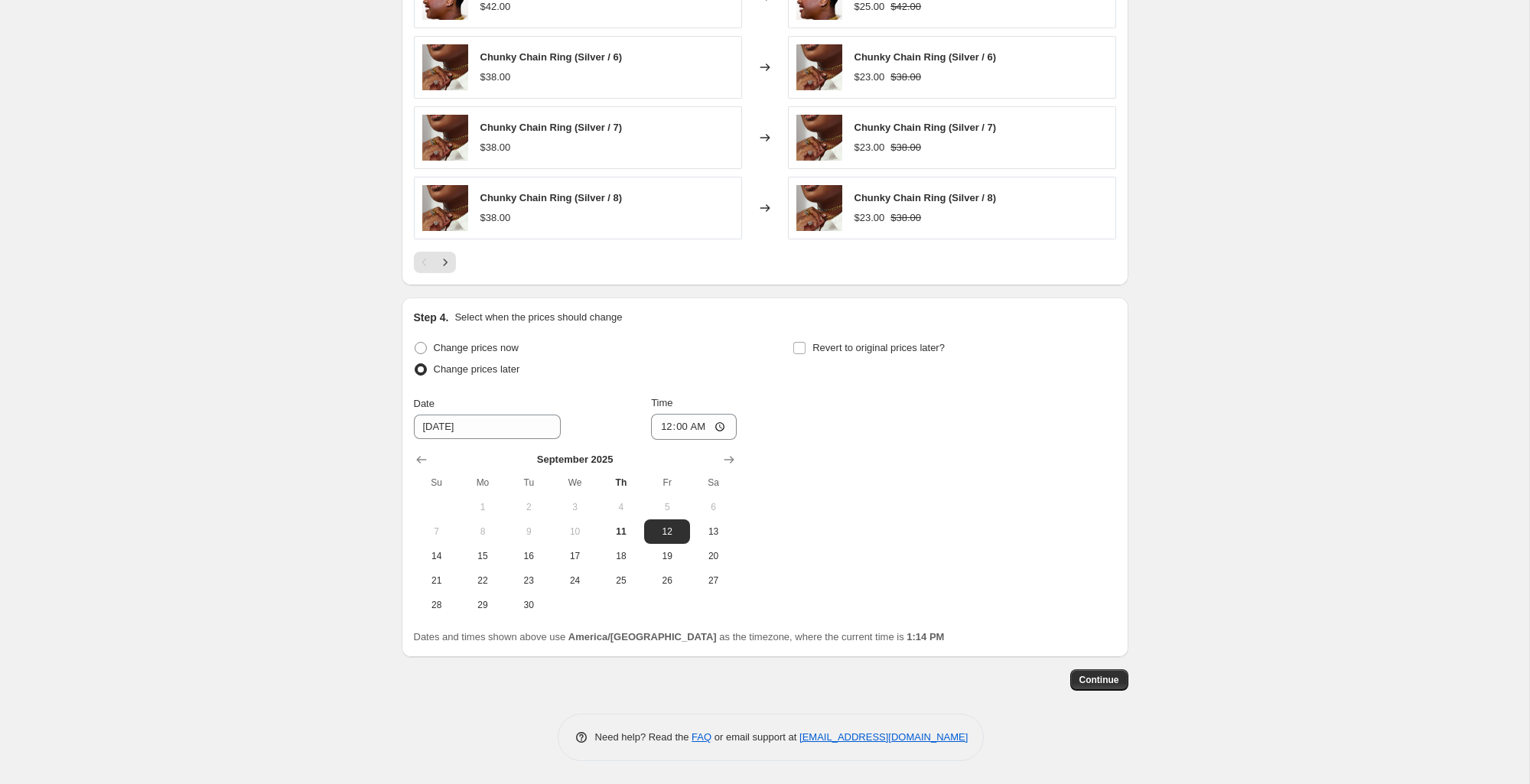
click at [1116, 677] on span "Continue" at bounding box center [1100, 679] width 40 height 12
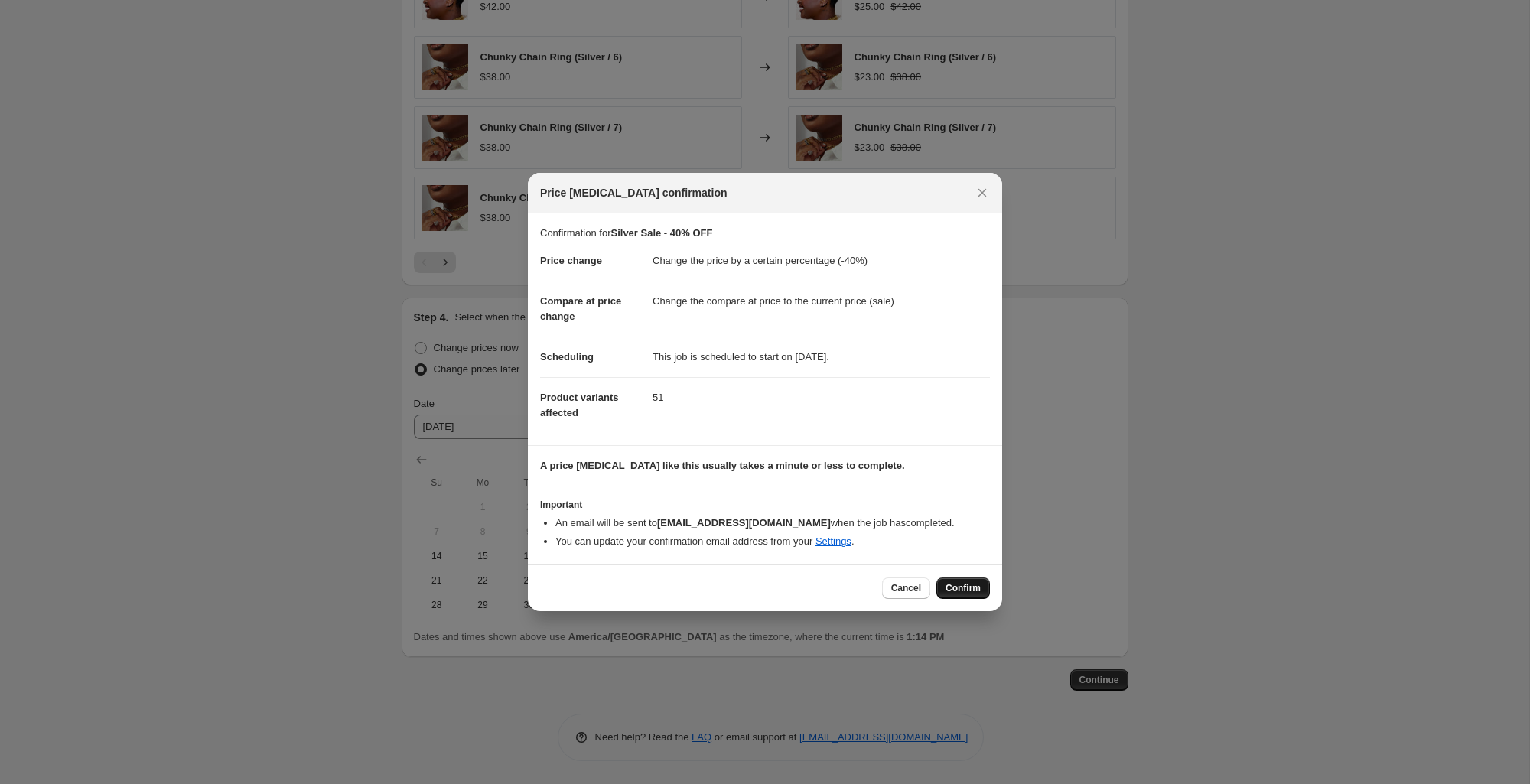
click at [977, 590] on span "Confirm" at bounding box center [963, 587] width 35 height 12
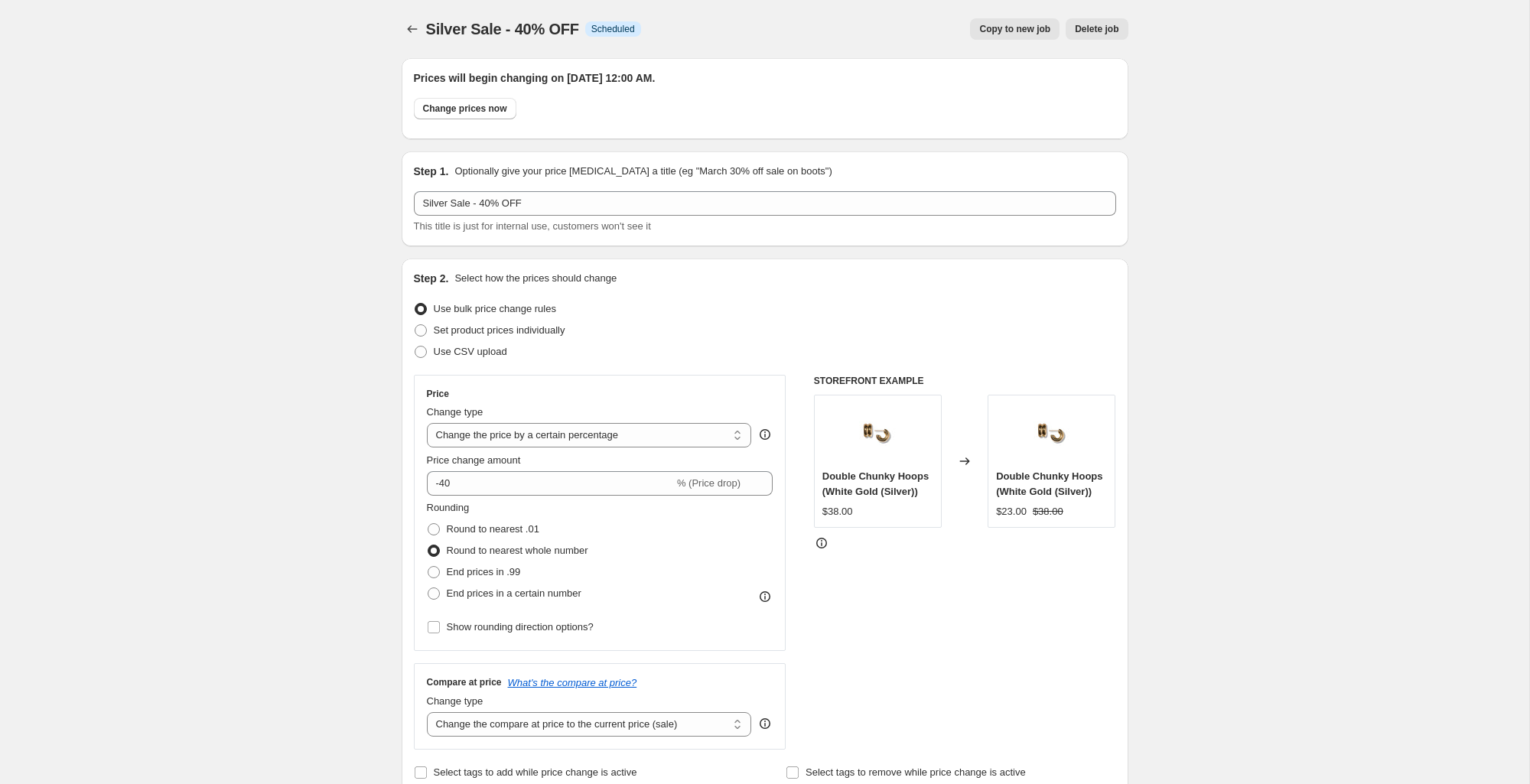
scroll to position [1, 0]
click at [977, 590] on div "STOREFRONT EXAMPLE Double Chunky Hoops (White Gold (Silver)) $38.00 Changed to …" at bounding box center [965, 561] width 302 height 375
